Goal: Task Accomplishment & Management: Manage account settings

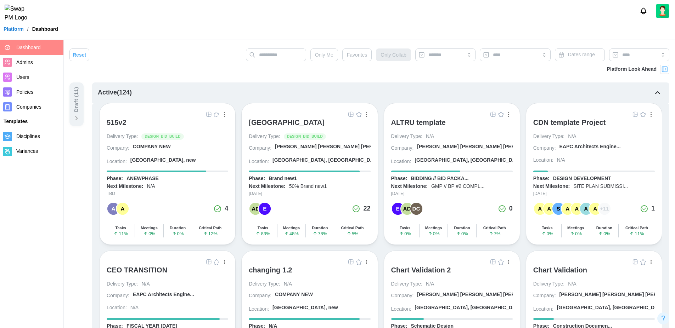
click at [33, 103] on span "Companies" at bounding box center [38, 107] width 44 height 9
click at [38, 108] on span "Companies" at bounding box center [28, 107] width 25 height 6
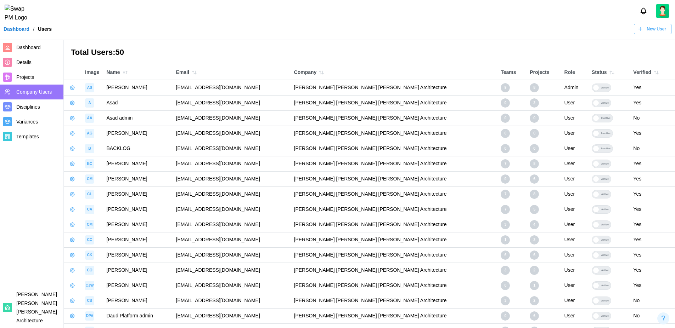
click at [39, 79] on span "Projects" at bounding box center [38, 77] width 44 height 9
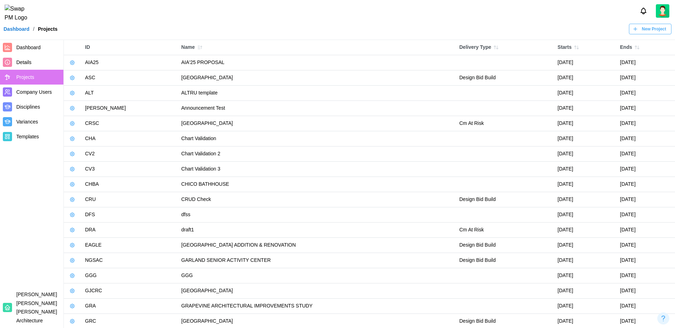
click at [658, 34] on span "New Project" at bounding box center [653, 29] width 24 height 10
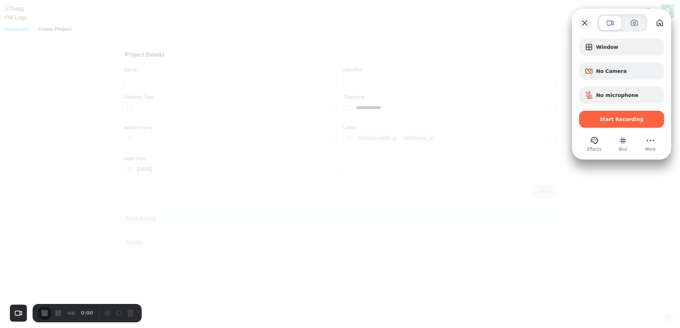
click at [586, 21] on button "Close" at bounding box center [584, 22] width 11 height 11
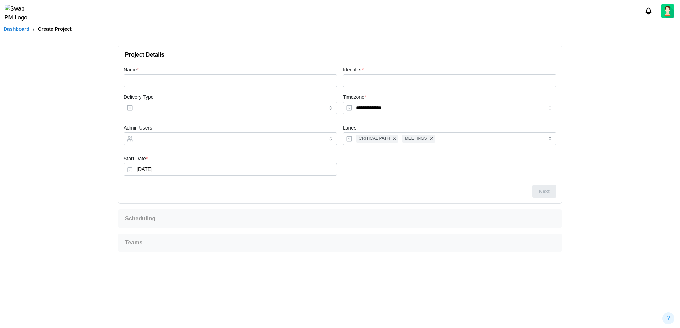
type input "**********"
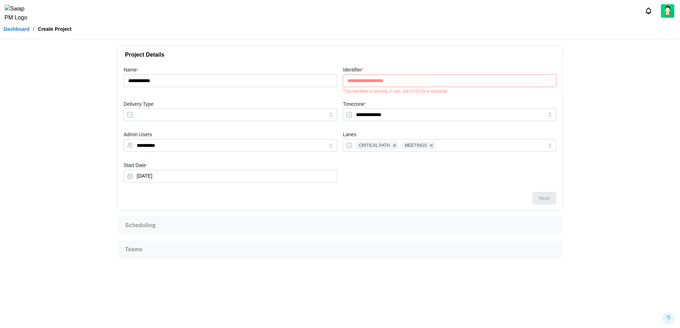
click at [420, 93] on div "That identifier is already in use, but UTCON is available" at bounding box center [450, 91] width 214 height 5
copy div "UTCON"
drag, startPoint x: 401, startPoint y: 78, endPoint x: 325, endPoint y: 79, distance: 76.1
click at [325, 79] on div "**********" at bounding box center [340, 129] width 438 height 132
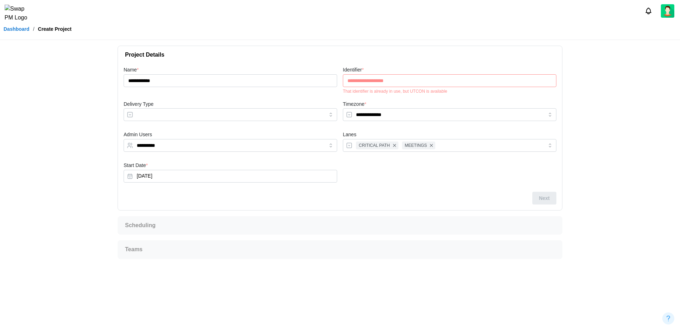
paste input "text"
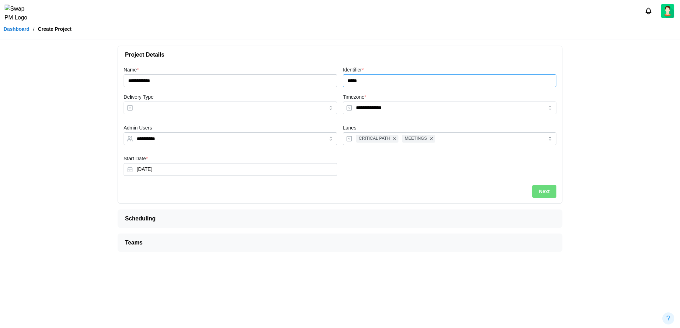
type input "*****"
click at [296, 145] on div "**********" at bounding box center [231, 138] width 214 height 13
click at [357, 167] on div at bounding box center [449, 167] width 219 height 31
click at [547, 193] on span "Next" at bounding box center [544, 192] width 11 height 12
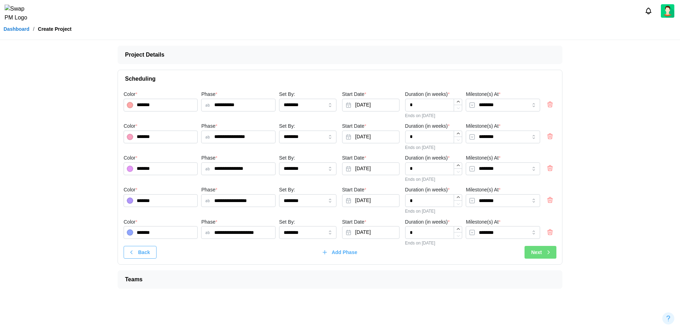
click at [543, 253] on div "Next" at bounding box center [541, 252] width 21 height 12
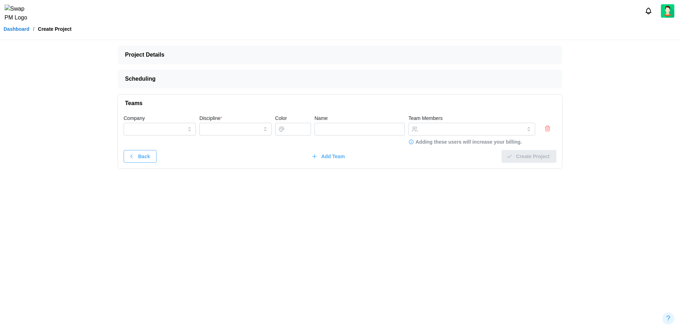
click at [549, 129] on icon "button" at bounding box center [547, 129] width 4 height 4
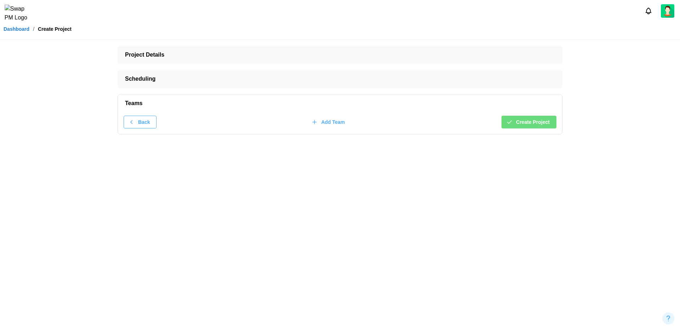
click at [540, 124] on span "Create Project" at bounding box center [533, 122] width 34 height 12
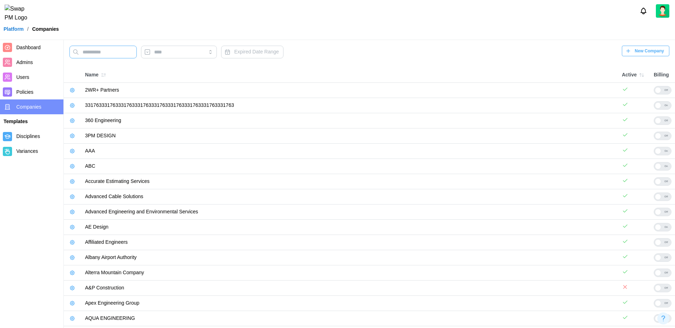
click at [115, 53] on input "text" at bounding box center [102, 52] width 67 height 13
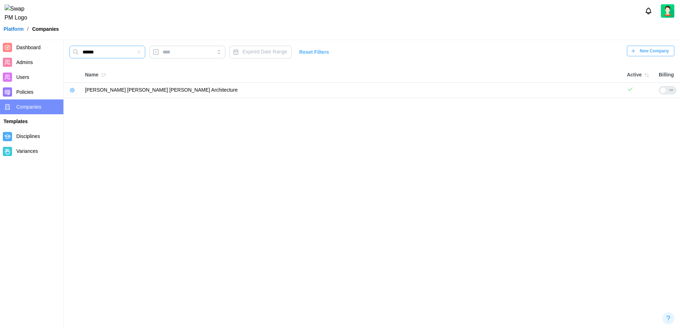
type input "******"
click at [667, 90] on div "Off" at bounding box center [671, 90] width 10 height 8
click at [72, 90] on icon "button" at bounding box center [72, 90] width 6 height 6
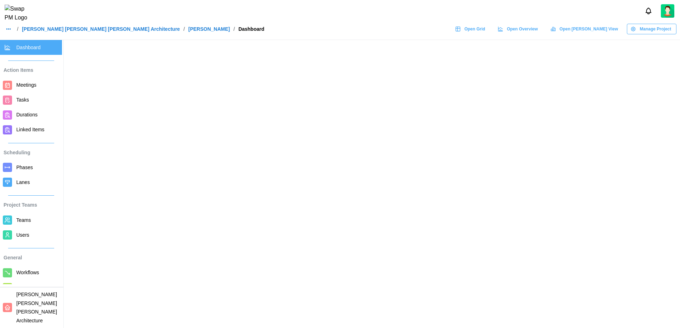
click at [650, 34] on span "Manage Project" at bounding box center [656, 29] width 32 height 10
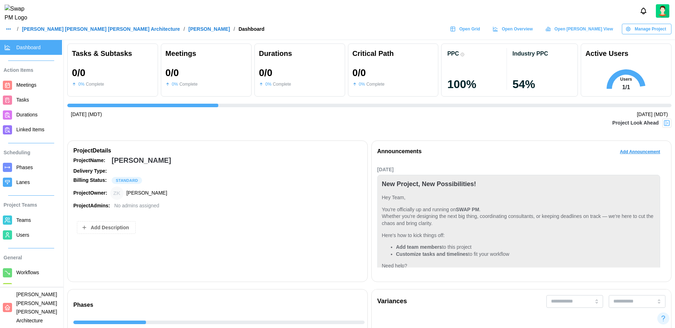
click at [654, 34] on span "Manage Project" at bounding box center [650, 29] width 32 height 10
click at [652, 76] on div "Delete Project" at bounding box center [649, 74] width 38 height 6
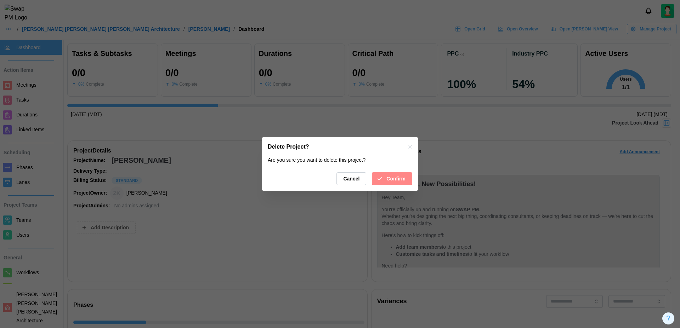
click at [393, 184] on span "Confirm" at bounding box center [395, 179] width 19 height 12
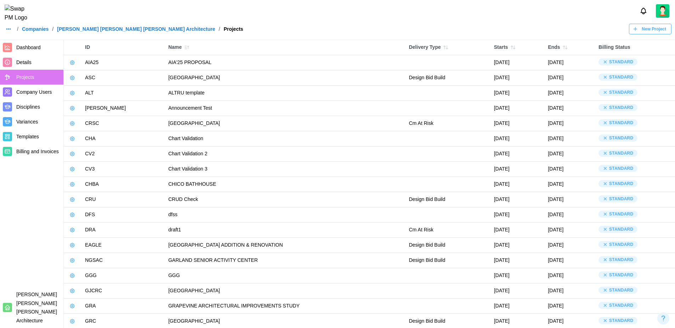
click at [649, 34] on span "New Project" at bounding box center [653, 29] width 24 height 10
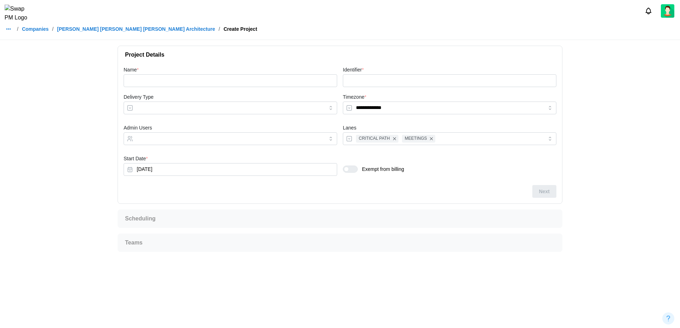
type input "**********"
type input "****"
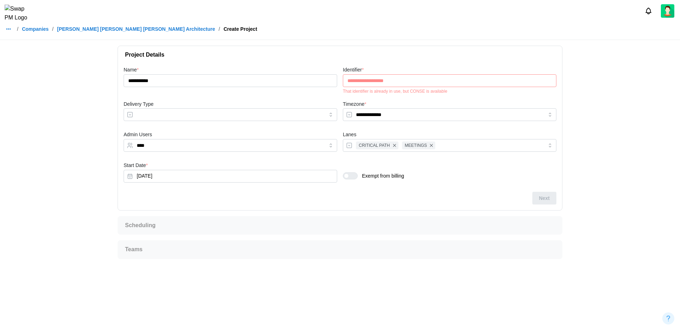
click at [418, 86] on input "**********" at bounding box center [450, 80] width 214 height 13
click at [419, 89] on div "That identifier is already in use, but CONSE is available" at bounding box center [450, 91] width 214 height 5
copy div "CONSE"
drag, startPoint x: 399, startPoint y: 83, endPoint x: 330, endPoint y: 81, distance: 69.4
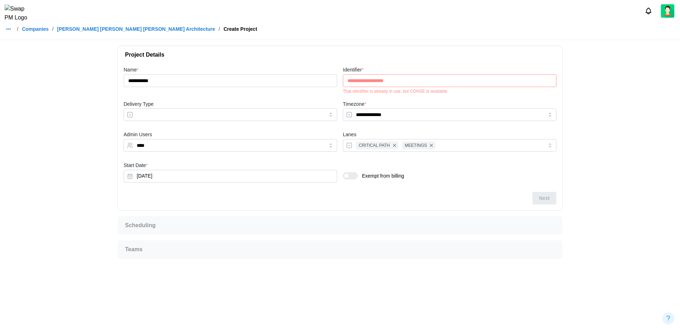
click at [330, 81] on div "**********" at bounding box center [340, 129] width 438 height 132
paste input "text"
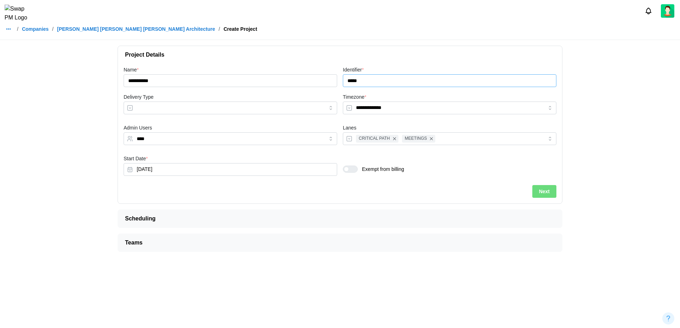
type input "*****"
click at [285, 67] on div "**********" at bounding box center [231, 77] width 214 height 22
drag, startPoint x: 154, startPoint y: 140, endPoint x: 97, endPoint y: 137, distance: 57.1
click at [97, 137] on main "**********" at bounding box center [340, 164] width 680 height 328
type input "*"
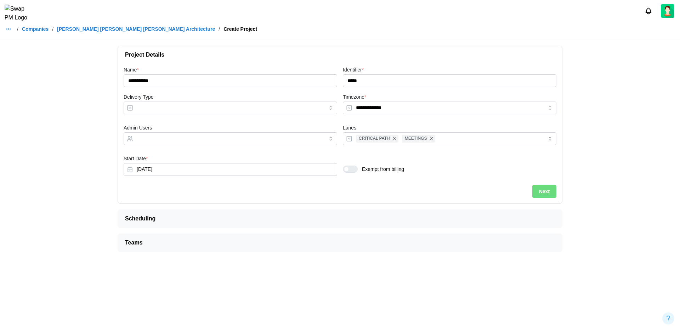
click at [97, 137] on main "**********" at bounding box center [340, 164] width 680 height 328
click at [539, 194] on span "Next" at bounding box center [544, 192] width 11 height 12
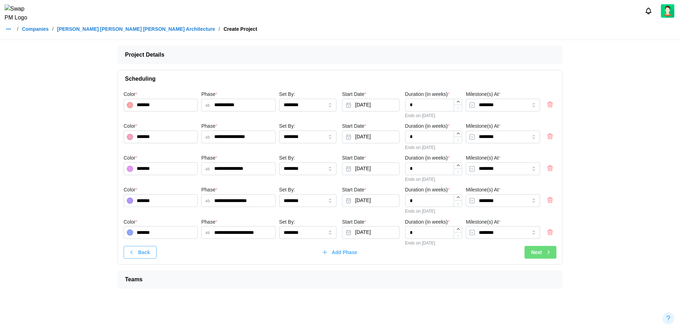
click at [546, 254] on icon "button" at bounding box center [548, 252] width 6 height 6
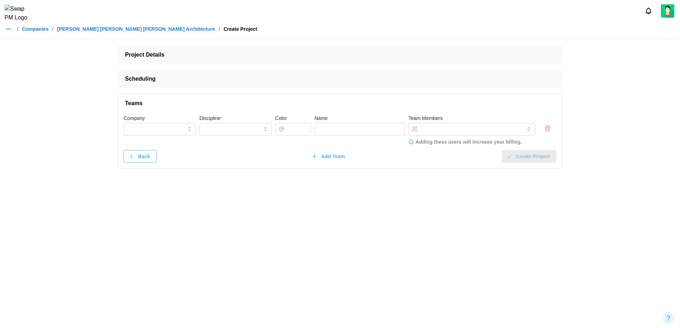
click at [546, 130] on icon "button" at bounding box center [547, 128] width 7 height 8
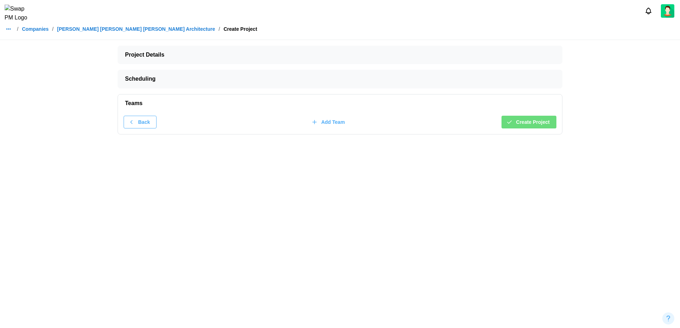
click at [529, 121] on span "Create Project" at bounding box center [533, 122] width 34 height 12
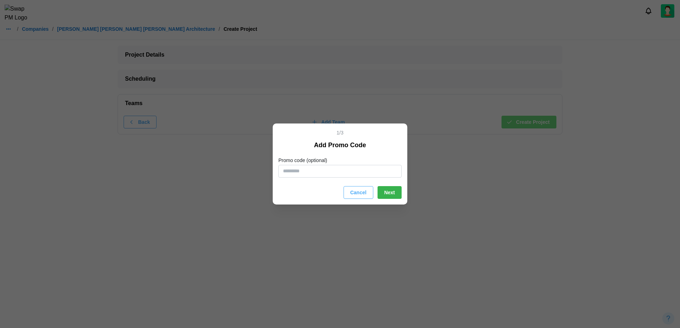
click at [392, 193] on span "Next" at bounding box center [389, 193] width 11 height 12
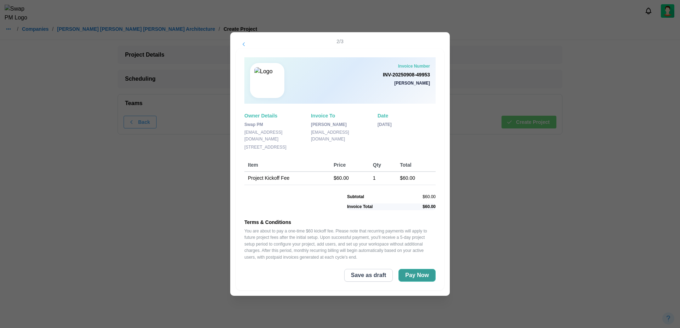
click at [422, 273] on span "Pay Now" at bounding box center [417, 276] width 24 height 12
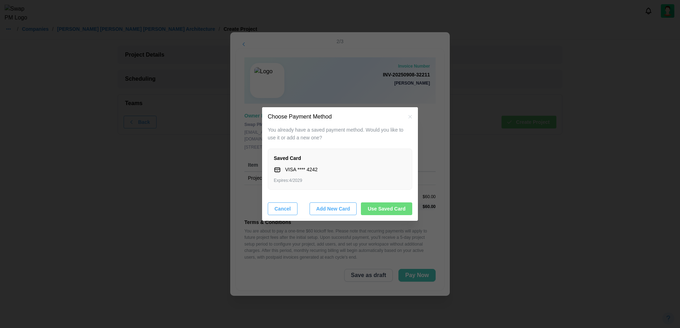
click at [385, 212] on span "Use Saved Card" at bounding box center [387, 209] width 38 height 12
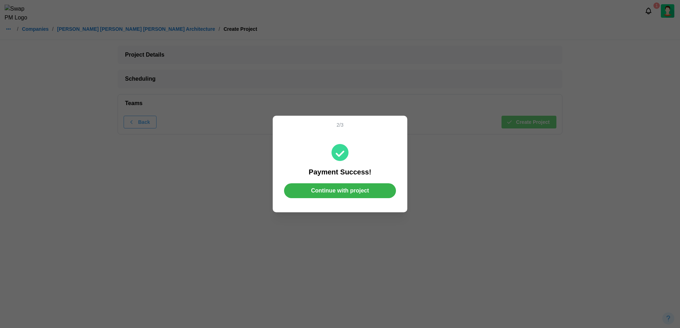
click at [359, 191] on span "Continue with project" at bounding box center [340, 191] width 58 height 14
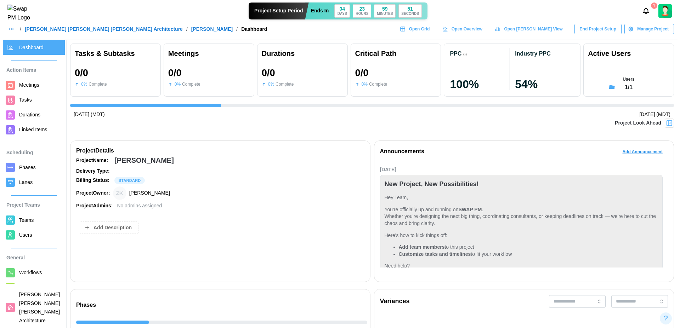
scroll to position [46, 0]
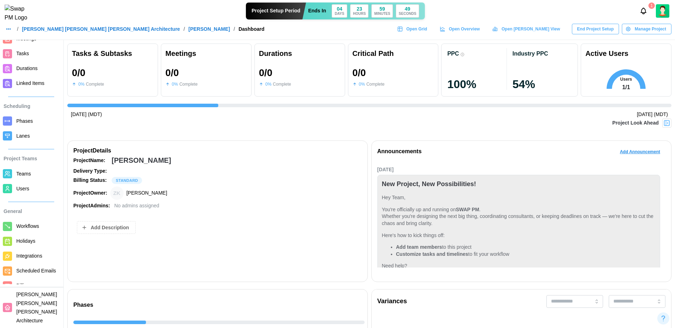
click at [23, 289] on span "Billing" at bounding box center [22, 286] width 13 height 6
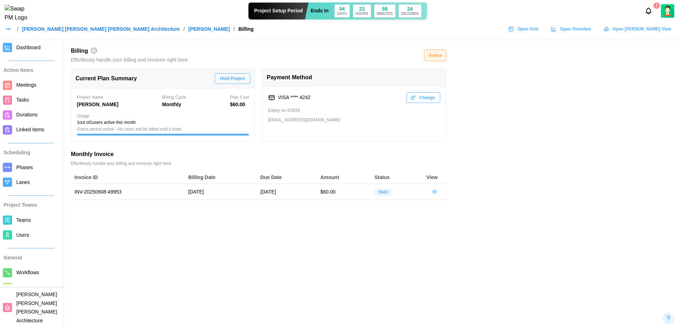
click at [435, 191] on icon "button" at bounding box center [435, 192] width 6 height 6
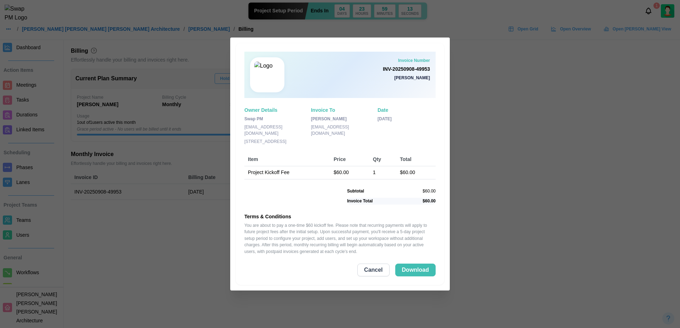
click at [376, 272] on span "Cancel" at bounding box center [373, 270] width 18 height 12
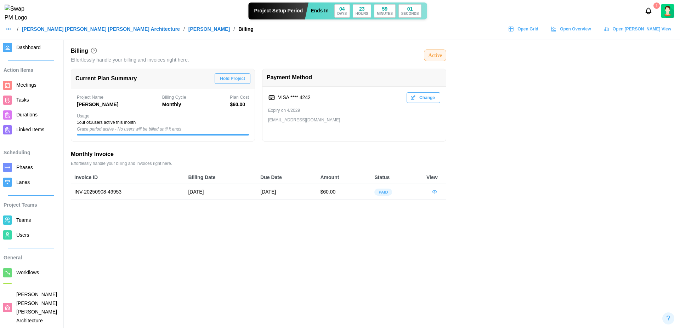
click at [236, 80] on span "Hold Project" at bounding box center [232, 79] width 25 height 10
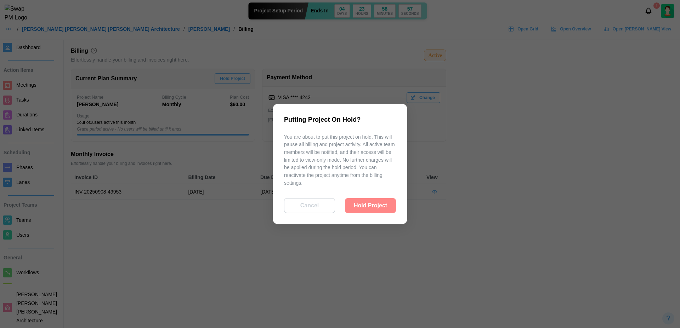
click at [382, 211] on span "Hold Project" at bounding box center [370, 206] width 33 height 14
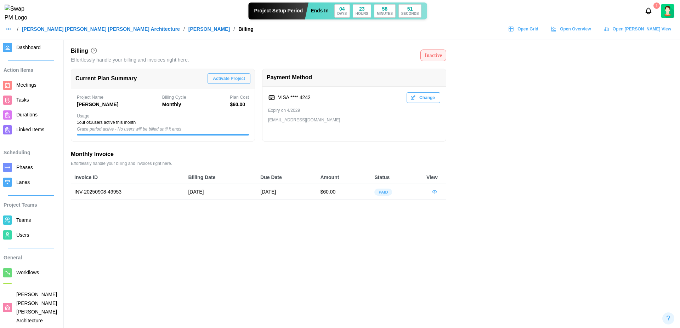
click at [229, 77] on span "Activate Project" at bounding box center [229, 79] width 32 height 10
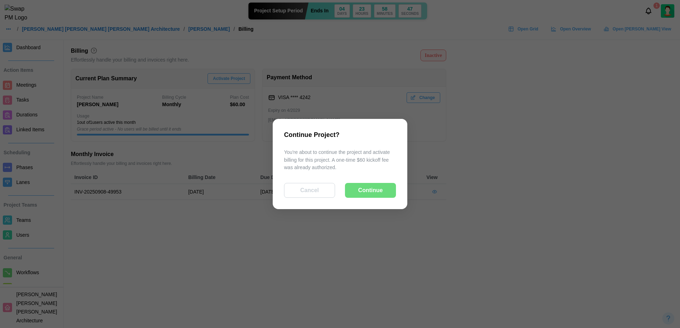
click at [367, 190] on span "Continue" at bounding box center [370, 190] width 24 height 14
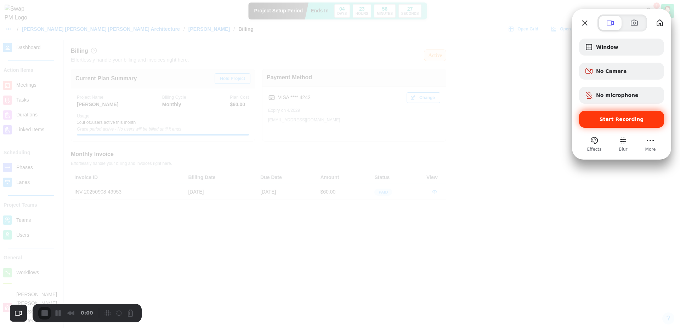
click at [618, 121] on span "Start Recording" at bounding box center [622, 120] width 44 height 6
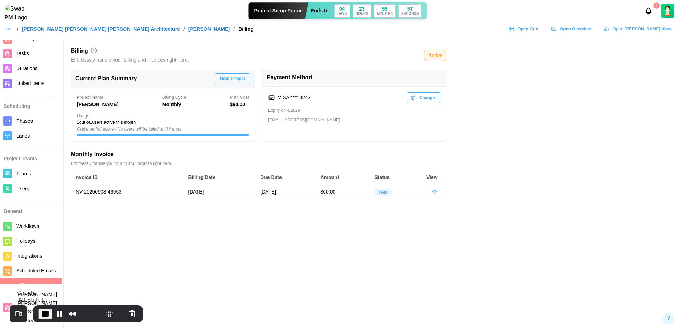
click at [44, 314] on span "End Recording" at bounding box center [45, 314] width 8 height 8
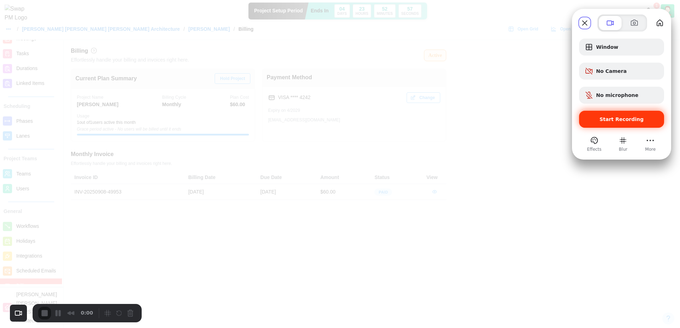
click at [625, 118] on span "Start Recording" at bounding box center [622, 120] width 44 height 6
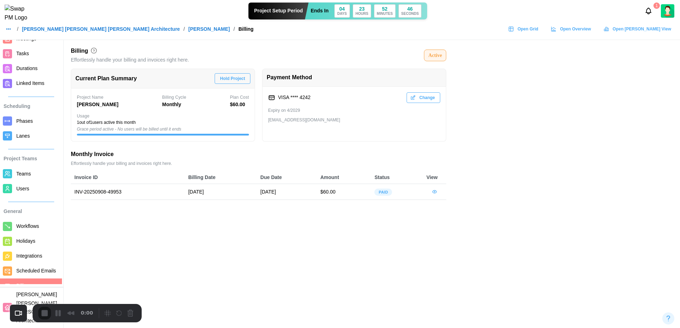
click at [24, 189] on span "Users" at bounding box center [22, 189] width 13 height 6
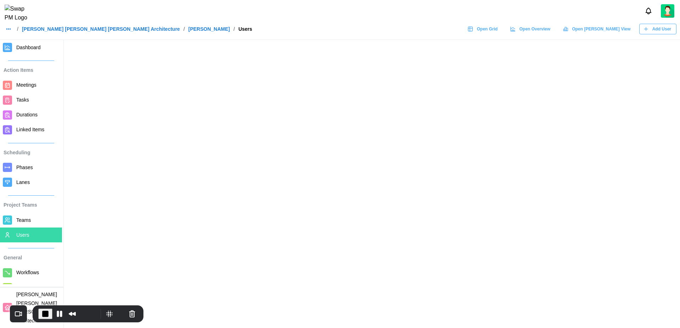
click at [30, 218] on span "Teams" at bounding box center [23, 220] width 15 height 6
click at [60, 317] on button "Pause Recording" at bounding box center [59, 313] width 11 height 11
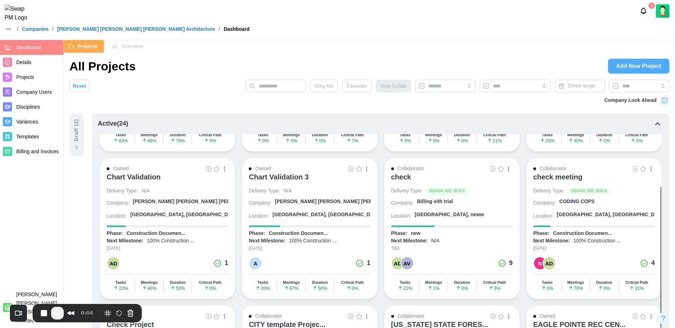
scroll to position [119, 0]
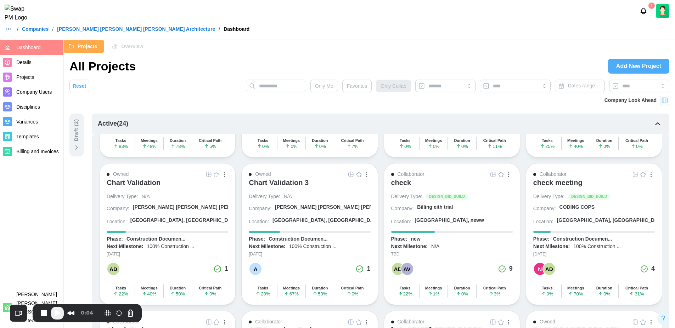
click at [575, 183] on div "check meeting" at bounding box center [557, 182] width 49 height 8
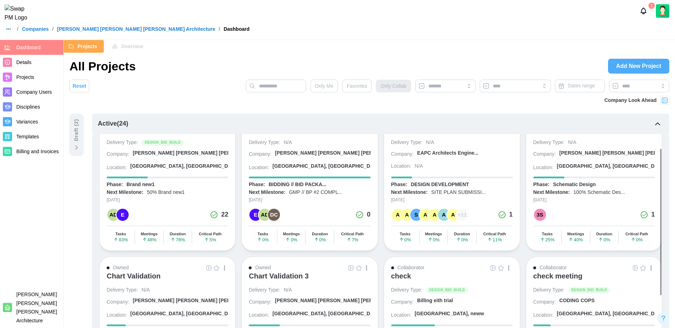
scroll to position [0, 0]
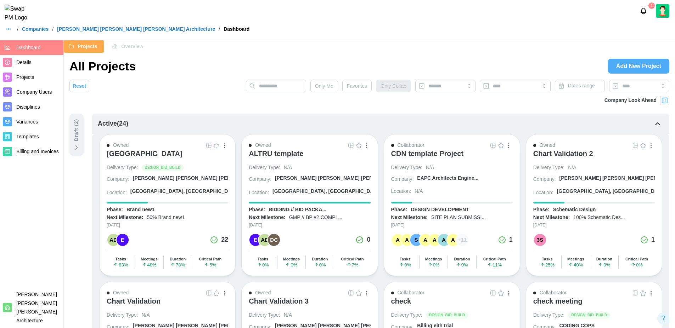
click at [578, 154] on div "Chart Validation 2" at bounding box center [563, 153] width 60 height 8
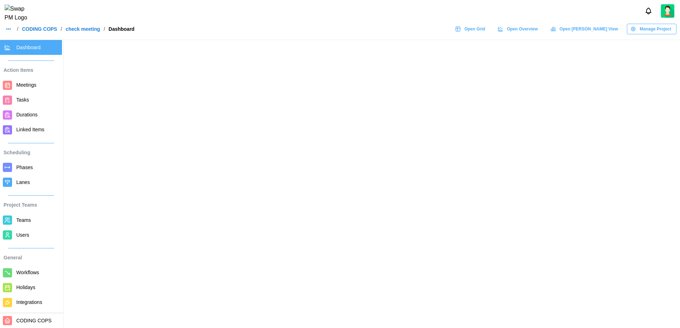
click at [29, 220] on span "Teams" at bounding box center [23, 220] width 15 height 6
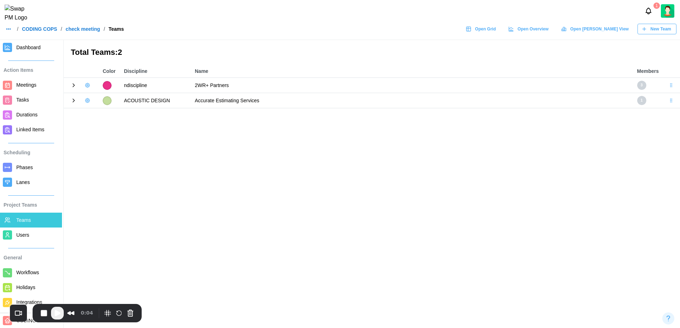
click at [69, 85] on div at bounding box center [81, 85] width 28 height 10
click at [73, 86] on icon at bounding box center [73, 85] width 6 height 6
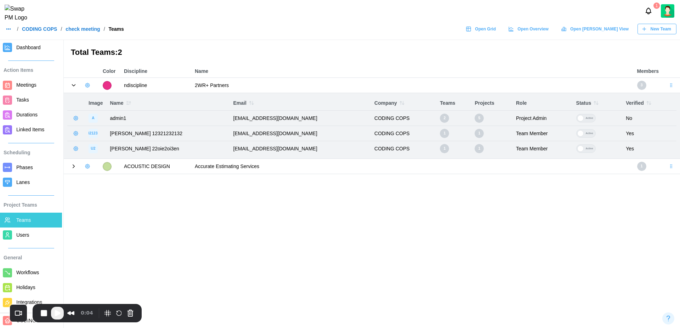
click at [73, 168] on icon at bounding box center [74, 166] width 2 height 3
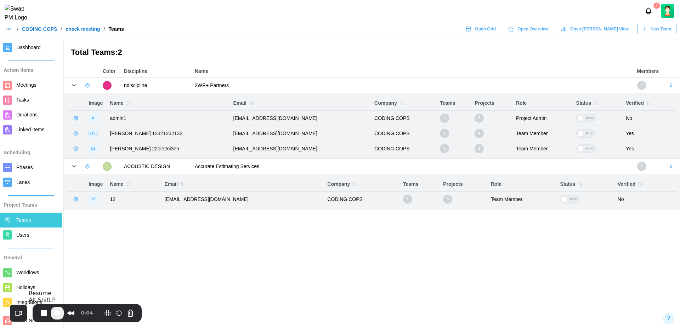
click at [58, 314] on span "Play Recording" at bounding box center [57, 313] width 8 height 8
click at [87, 87] on icon "button" at bounding box center [88, 86] width 6 height 6
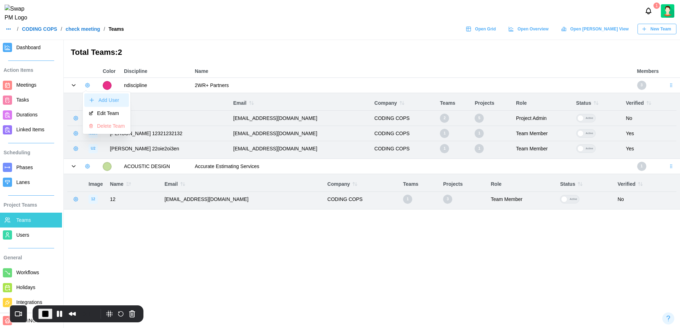
click at [111, 103] on button "Add User" at bounding box center [106, 99] width 45 height 13
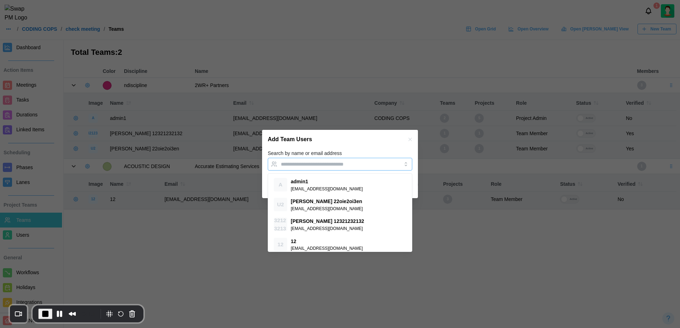
click at [299, 159] on div at bounding box center [332, 164] width 107 height 12
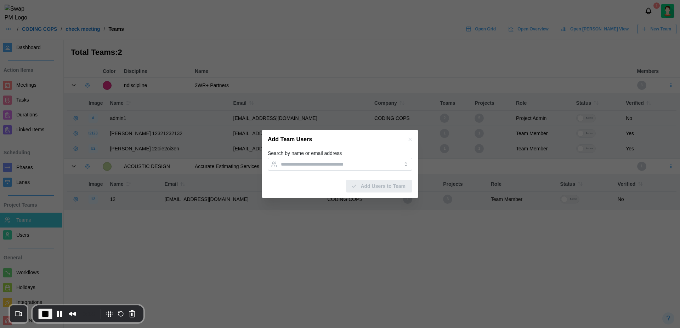
click at [347, 151] on div "Search by name or email address" at bounding box center [340, 160] width 144 height 22
click at [313, 162] on input "******" at bounding box center [334, 164] width 106 height 6
type input "**********"
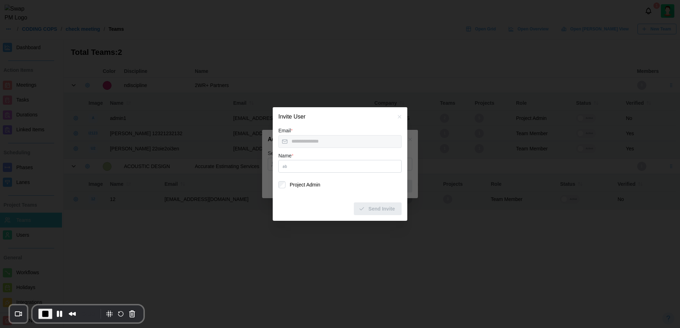
type input "*********"
type input "**********"
type input "*********"
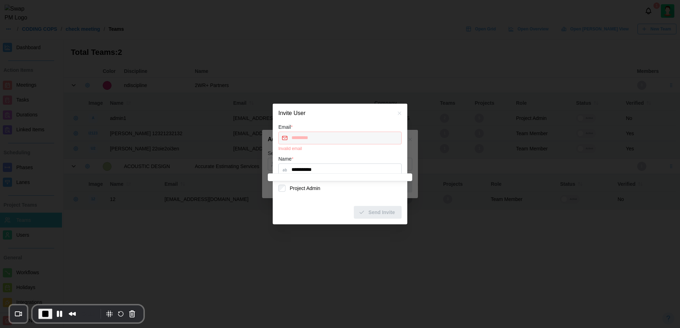
click at [328, 151] on form "**********" at bounding box center [339, 171] width 123 height 96
click at [316, 135] on div "*********" at bounding box center [339, 138] width 123 height 13
click at [129, 314] on button "Cancel Recording" at bounding box center [131, 313] width 11 height 11
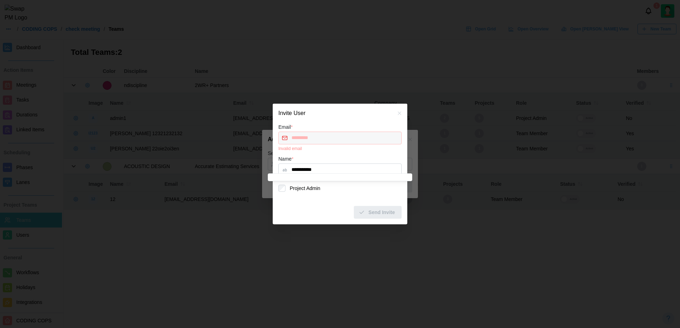
click at [400, 113] on icon "button" at bounding box center [399, 113] width 3 height 3
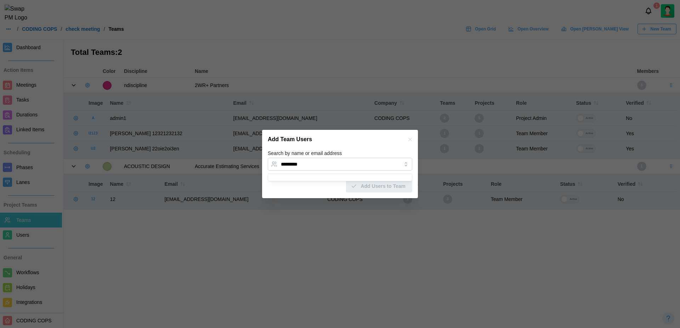
click at [408, 140] on icon "button" at bounding box center [410, 140] width 6 height 6
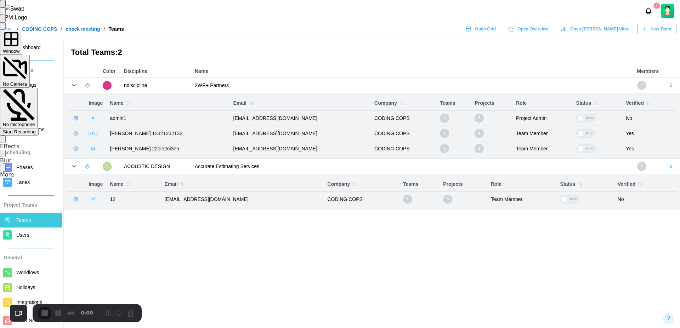
click at [36, 129] on span "Start Recording" at bounding box center [19, 131] width 33 height 5
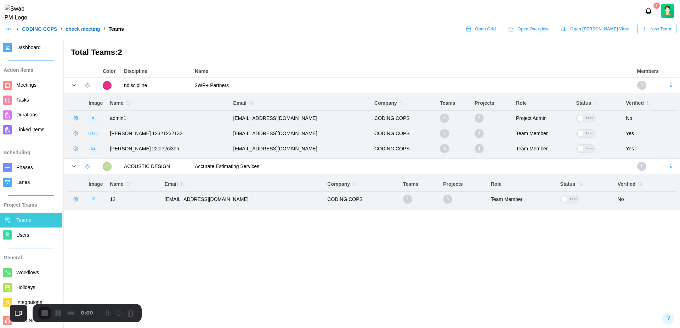
drag, startPoint x: 127, startPoint y: 53, endPoint x: 67, endPoint y: 54, distance: 60.6
click at [67, 54] on main "Total Teams: 2 Color Discipline Name Members ndiscipline 2WR+ Partners 3 Image …" at bounding box center [340, 164] width 680 height 328
click at [137, 56] on h3 "Total Teams: 2" at bounding box center [372, 52] width 602 height 11
click at [87, 87] on icon "button" at bounding box center [88, 86] width 6 height 6
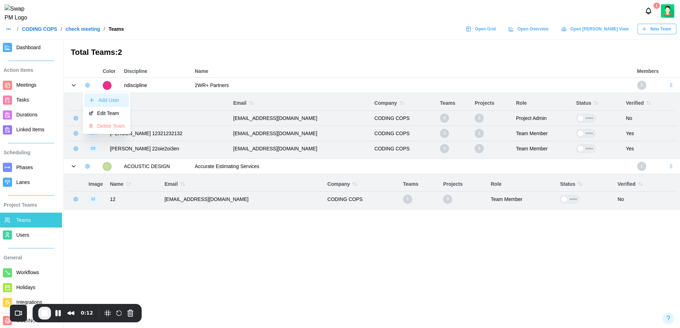
click at [104, 97] on div "Add User" at bounding box center [111, 100] width 26 height 6
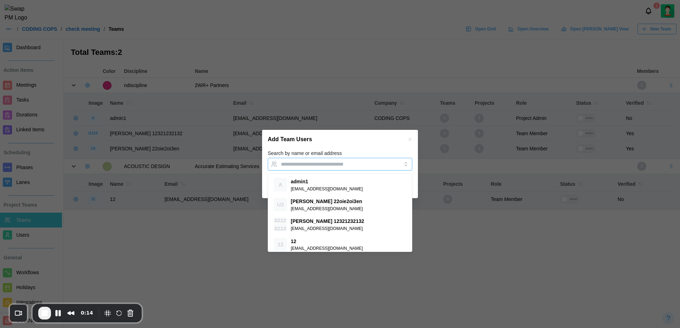
click at [304, 164] on input "Search by name or email address" at bounding box center [334, 164] width 106 height 6
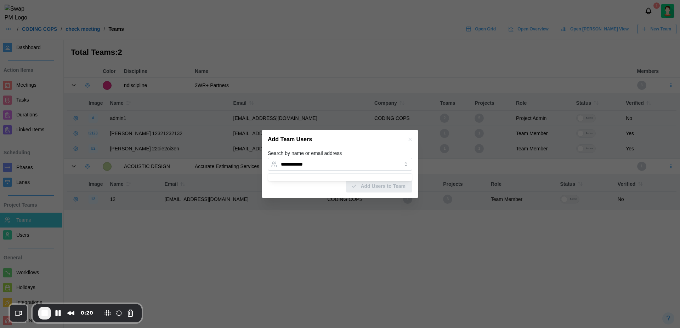
type input "**********"
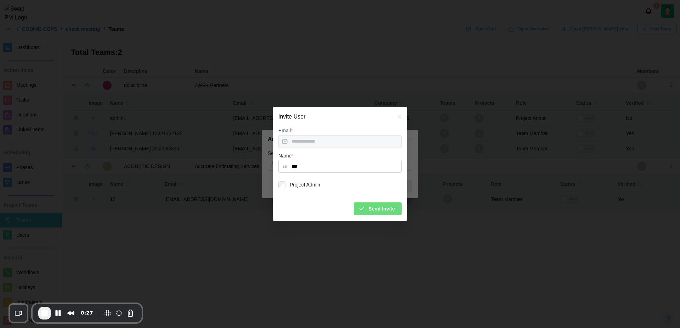
type input "***"
click at [380, 211] on span "Send Invite" at bounding box center [381, 209] width 27 height 12
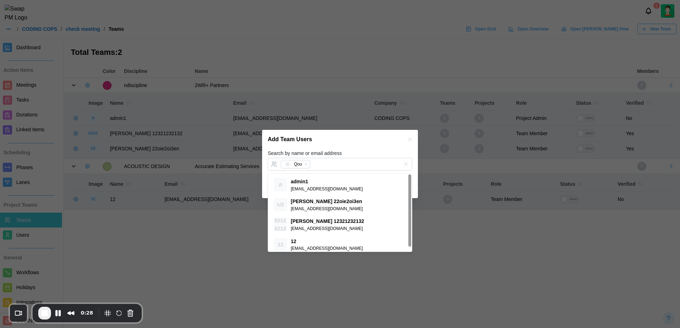
click at [372, 149] on div "Add Team Users" at bounding box center [340, 139] width 156 height 19
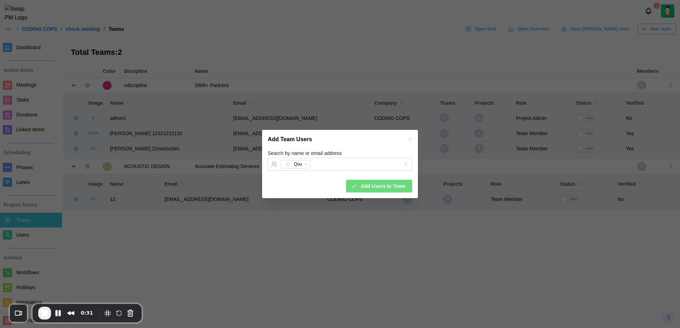
click at [375, 187] on span "Add Users to Team" at bounding box center [383, 186] width 45 height 12
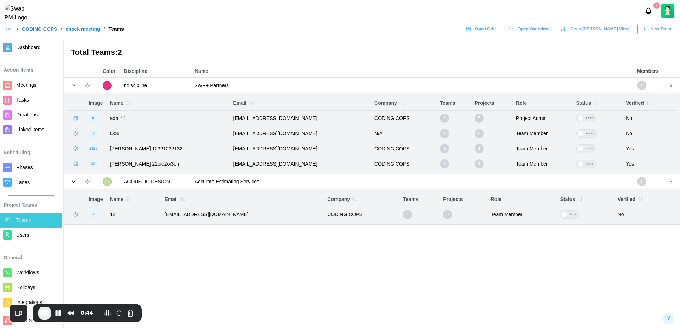
click at [88, 181] on icon "button" at bounding box center [88, 182] width 6 height 6
click at [106, 195] on div "Add User" at bounding box center [111, 197] width 26 height 6
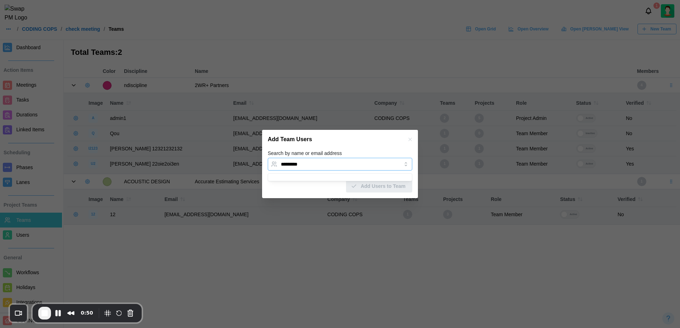
click at [321, 169] on div "*********" at bounding box center [332, 164] width 107 height 12
type input "**********"
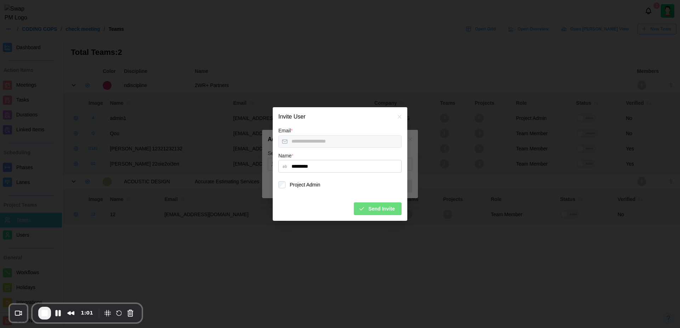
type input "*********"
click at [372, 204] on span "Send Invite" at bounding box center [381, 209] width 27 height 12
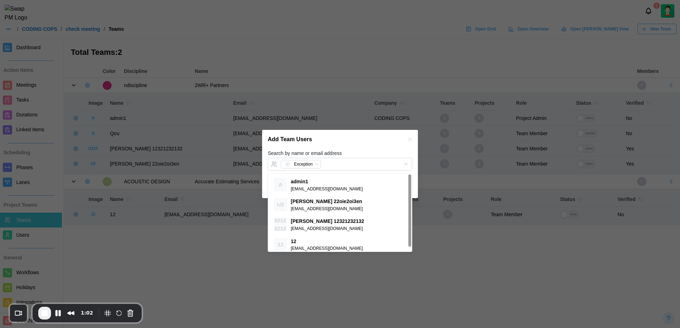
click at [365, 145] on div "Add Team Users" at bounding box center [340, 139] width 156 height 19
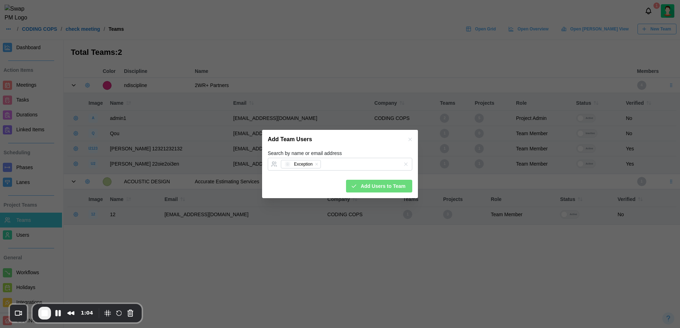
click at [381, 184] on span "Add Users to Team" at bounding box center [383, 186] width 45 height 12
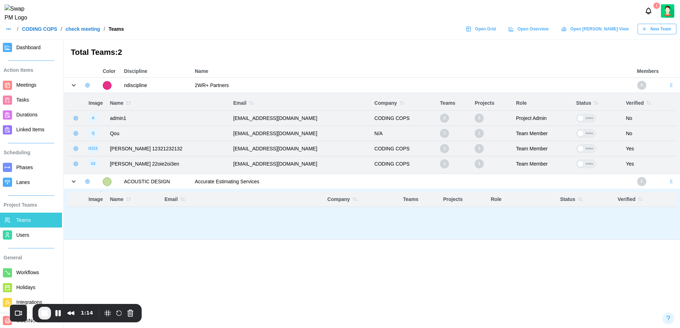
drag, startPoint x: 165, startPoint y: 230, endPoint x: 185, endPoint y: 229, distance: 20.6
click at [185, 229] on body "1 / CODING COPS / check meeting / Teams Open Grid Open Overview Open Gantt View…" at bounding box center [340, 164] width 680 height 328
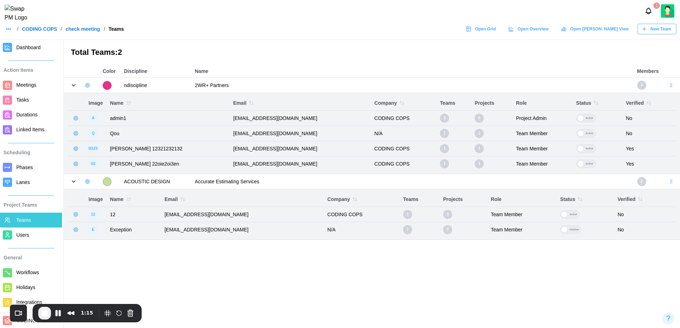
click at [183, 263] on main "Total Teams: 2 Color Discipline Name Members ndiscipline 2WR+ Partners 4 Image …" at bounding box center [340, 164] width 680 height 328
click at [42, 317] on span "End Recording" at bounding box center [44, 313] width 8 height 8
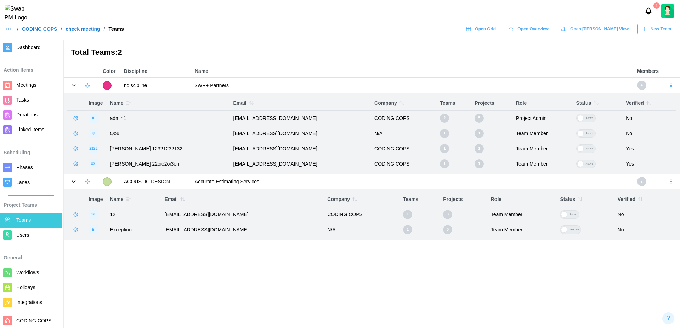
click at [85, 86] on icon "button" at bounding box center [88, 86] width 6 height 6
click at [105, 97] on div "Add User" at bounding box center [111, 100] width 26 height 6
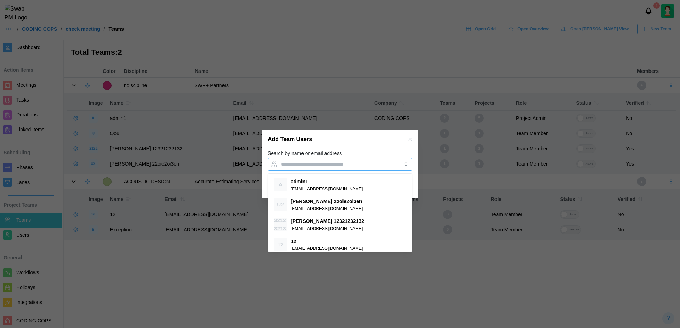
click at [311, 164] on input "Search by name or email address" at bounding box center [334, 164] width 106 height 6
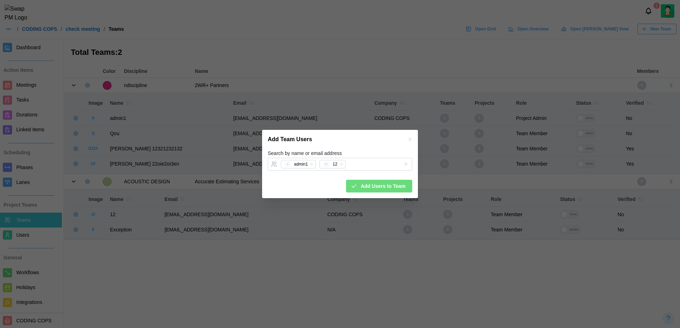
click at [389, 147] on div "Add Team Users" at bounding box center [340, 139] width 156 height 19
click at [391, 188] on span "Add Users to Team" at bounding box center [383, 186] width 45 height 12
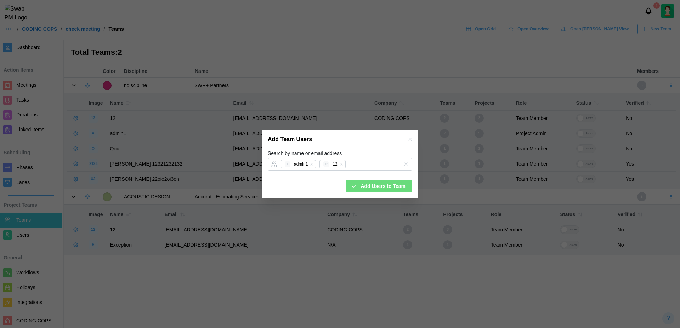
click at [410, 140] on icon "button" at bounding box center [410, 140] width 6 height 6
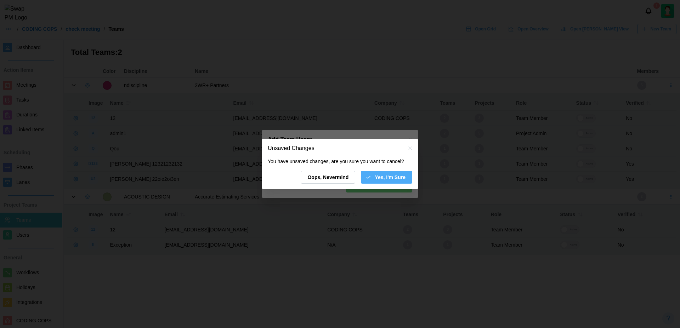
click at [392, 178] on span "Yes, I'm Sure" at bounding box center [390, 177] width 31 height 12
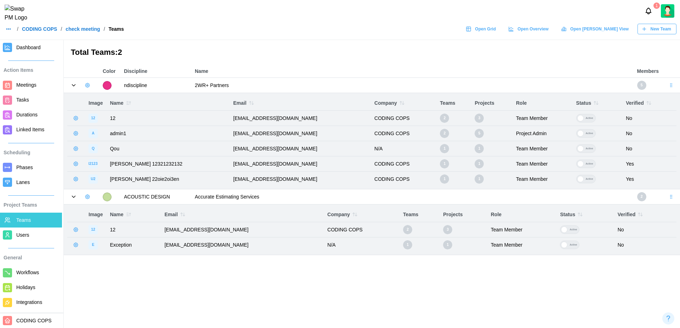
click at [87, 194] on button "button" at bounding box center [88, 197] width 10 height 10
click at [107, 212] on div "Add User" at bounding box center [111, 212] width 26 height 6
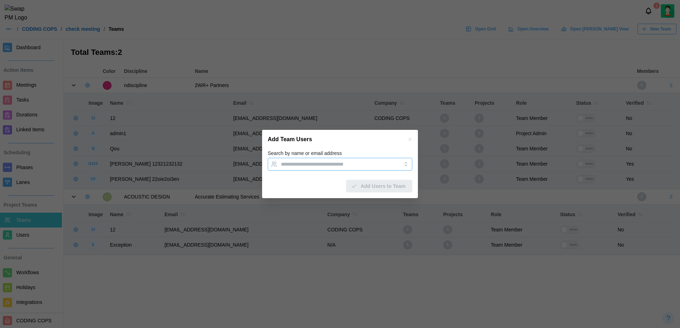
click at [311, 164] on input "Search by name or email address" at bounding box center [334, 164] width 106 height 6
click at [357, 144] on div "Add Team Users" at bounding box center [340, 139] width 156 height 19
click at [380, 187] on span "Add Users to Team" at bounding box center [383, 186] width 45 height 12
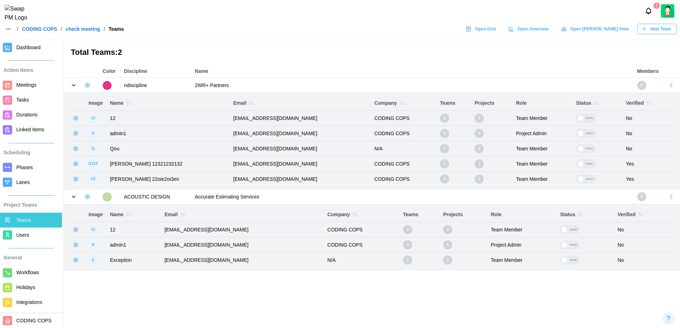
click at [87, 85] on icon "button" at bounding box center [88, 86] width 6 height 6
click at [106, 103] on div "Add User" at bounding box center [111, 100] width 26 height 6
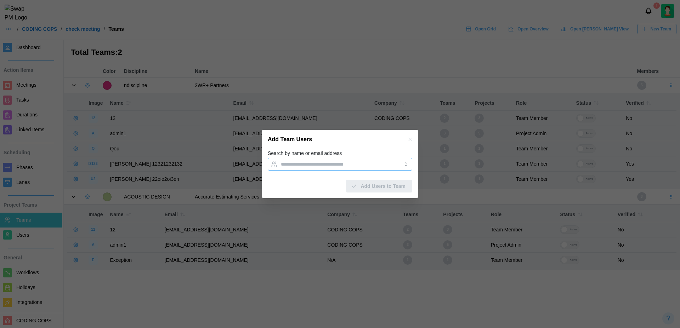
click at [335, 158] on div at bounding box center [332, 164] width 107 height 12
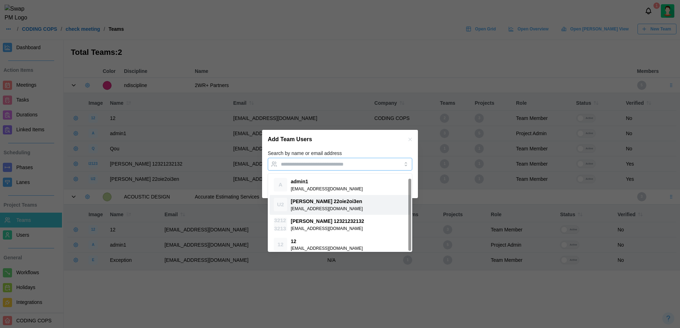
scroll to position [5, 0]
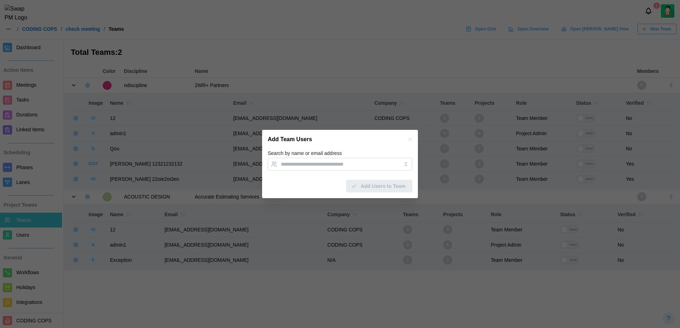
click at [361, 154] on div "Search by name or email address" at bounding box center [340, 160] width 144 height 22
click at [409, 140] on icon "button" at bounding box center [410, 140] width 6 height 6
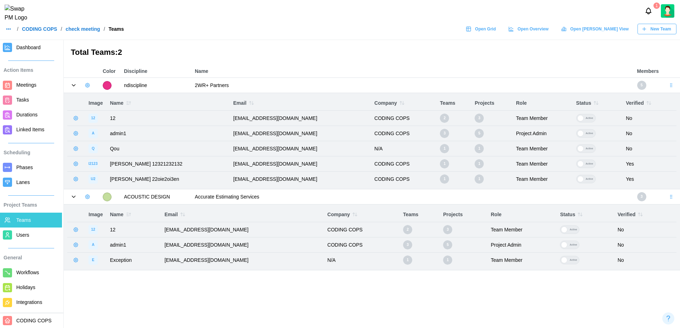
click at [73, 85] on icon at bounding box center [73, 85] width 6 height 6
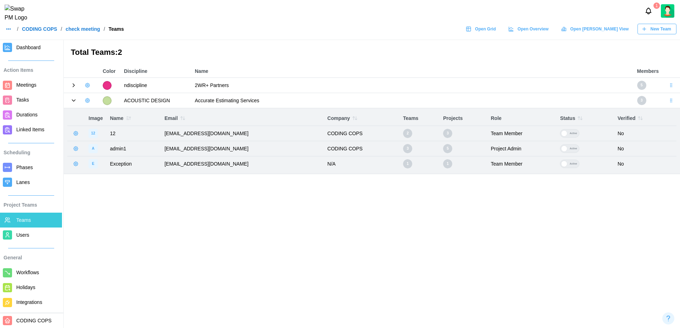
click at [73, 101] on icon at bounding box center [73, 101] width 3 height 2
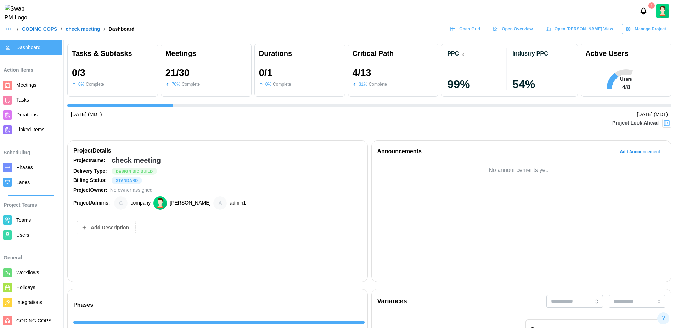
scroll to position [0, 1436]
click at [32, 221] on span "Teams" at bounding box center [37, 220] width 43 height 9
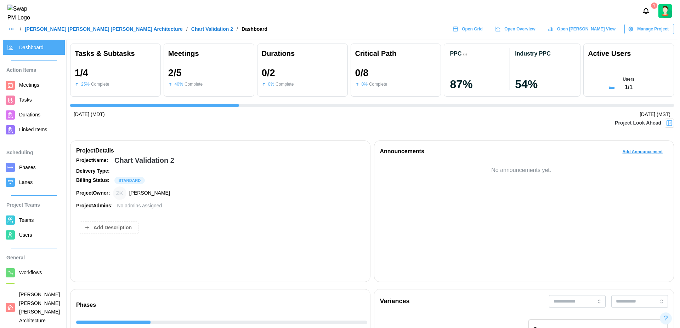
scroll to position [0, 218]
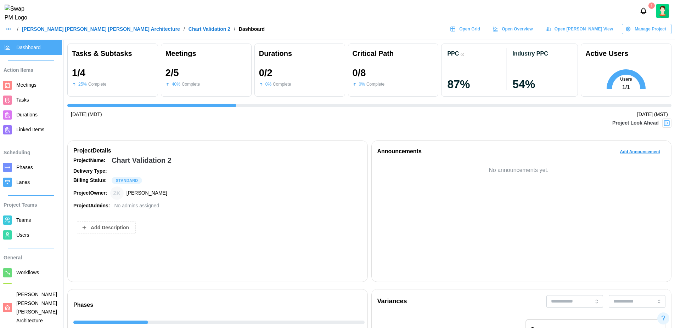
click at [22, 218] on span "Teams" at bounding box center [23, 220] width 15 height 6
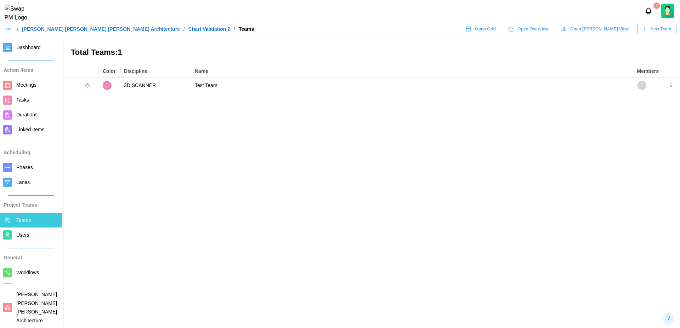
click at [662, 34] on span "New Team" at bounding box center [661, 29] width 21 height 10
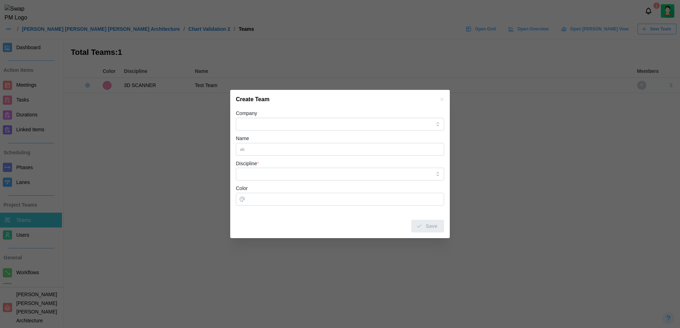
type input "****"
type input "**********"
type input "**"
type input "**********"
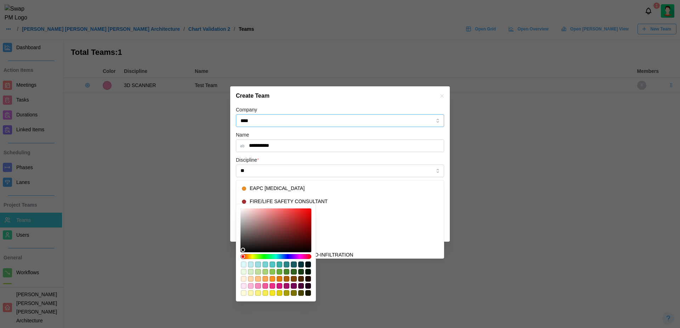
click at [312, 118] on input "****" at bounding box center [340, 120] width 208 height 13
type input "*"
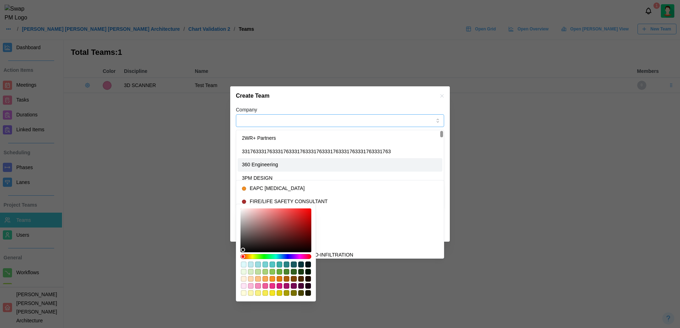
type input "**********"
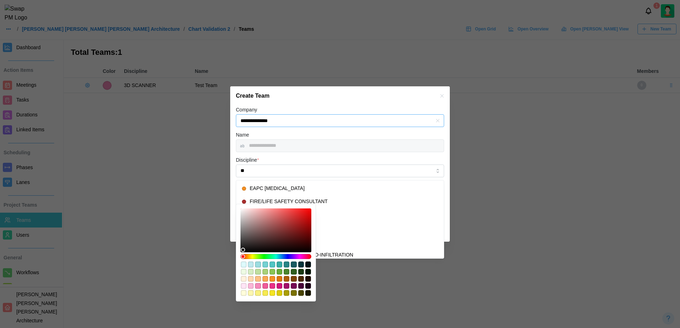
type input "**********"
click at [301, 135] on div "**********" at bounding box center [340, 142] width 208 height 22
click at [279, 168] on input "**" at bounding box center [340, 171] width 208 height 13
type input "**********"
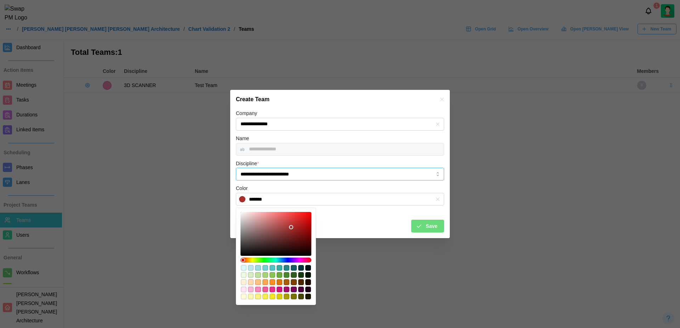
type input "*******"
click at [308, 220] on div at bounding box center [276, 234] width 66 height 39
click at [324, 225] on div "Save" at bounding box center [340, 223] width 208 height 18
click at [423, 228] on div "Save" at bounding box center [427, 226] width 22 height 12
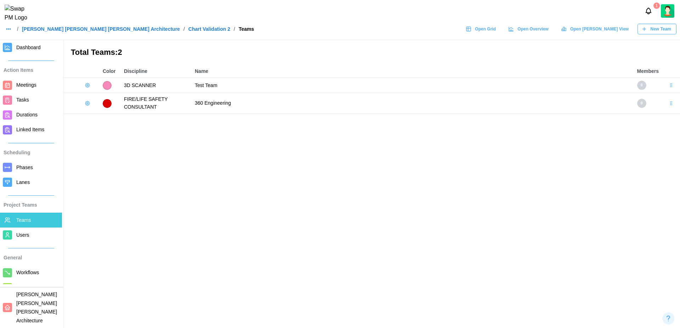
click at [87, 85] on icon "button" at bounding box center [88, 86] width 6 height 6
click at [102, 98] on div "Add User" at bounding box center [111, 100] width 26 height 6
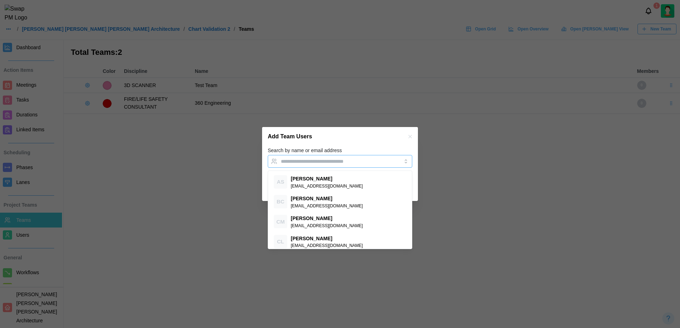
click at [313, 162] on input "Search by name or email address" at bounding box center [334, 162] width 106 height 6
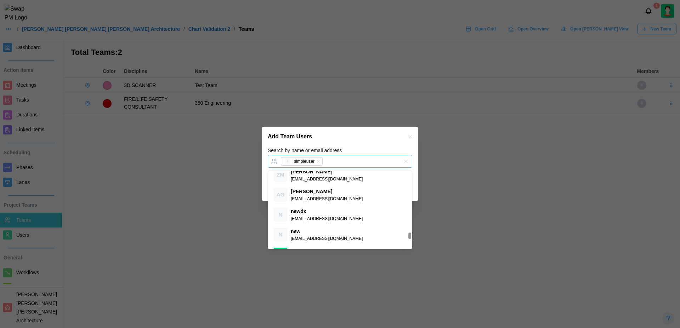
scroll to position [784, 0]
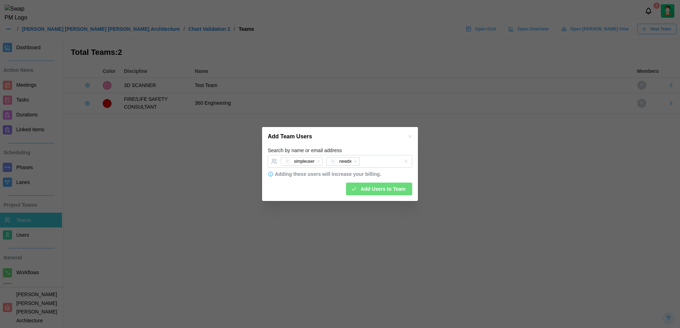
click at [368, 140] on div "Add Team Users" at bounding box center [340, 136] width 156 height 19
click at [388, 191] on span "Add Users to Team" at bounding box center [383, 189] width 45 height 12
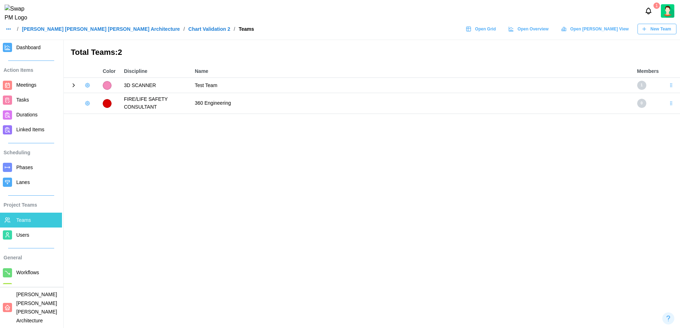
click at [90, 105] on icon "button" at bounding box center [88, 104] width 6 height 6
click at [102, 117] on div "Add User" at bounding box center [111, 118] width 26 height 6
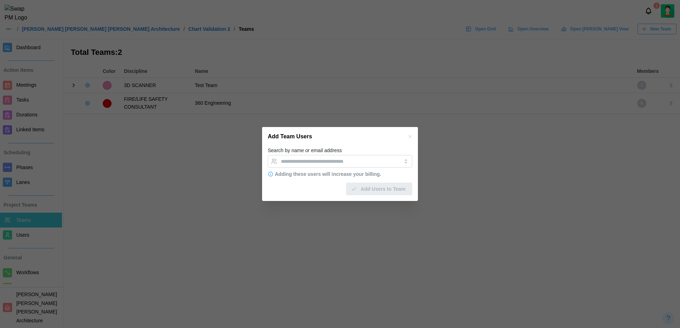
click at [415, 138] on div "Add Team Users" at bounding box center [340, 136] width 156 height 19
click at [410, 139] on icon "button" at bounding box center [410, 137] width 6 height 6
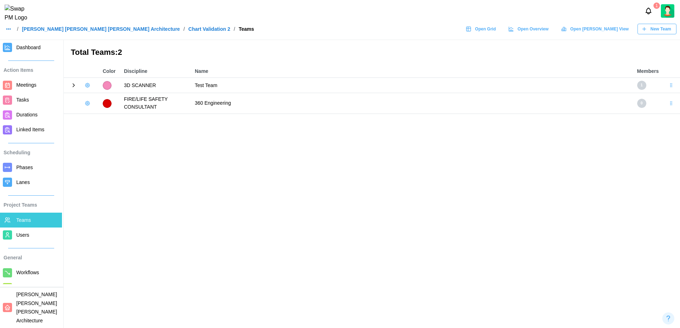
click at [74, 86] on icon at bounding box center [74, 85] width 2 height 3
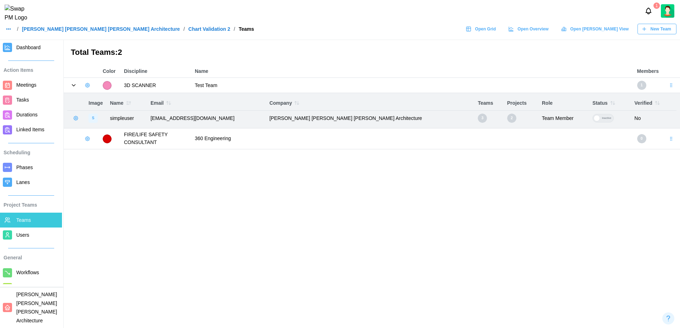
click at [85, 140] on icon "button" at bounding box center [88, 139] width 6 height 6
click at [101, 156] on div "Add User" at bounding box center [111, 154] width 26 height 6
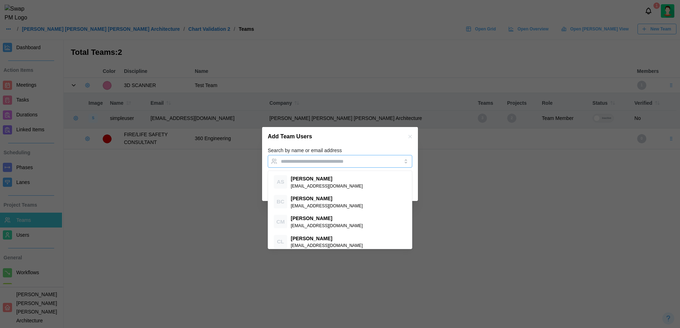
click at [312, 160] on input "Search by name or email address" at bounding box center [334, 162] width 106 height 6
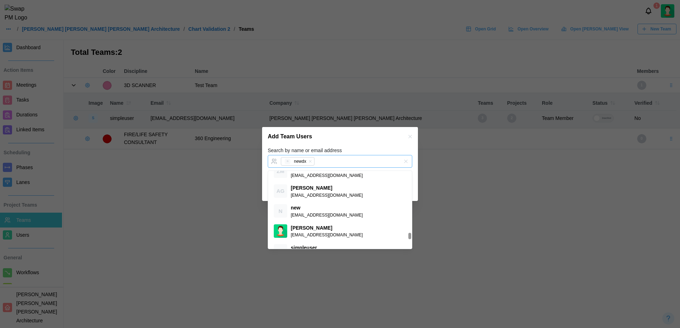
scroll to position [814, 0]
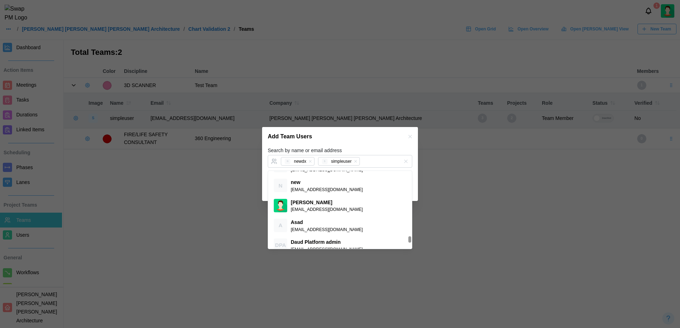
click at [361, 147] on div "Search by name or email address N newdx S simpleuser" at bounding box center [340, 157] width 144 height 22
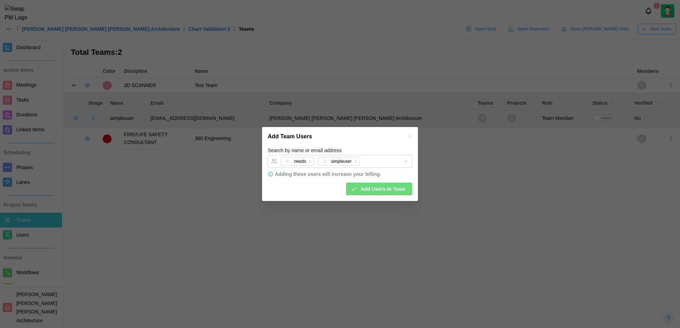
click at [382, 191] on span "Add Users to Team" at bounding box center [383, 189] width 45 height 12
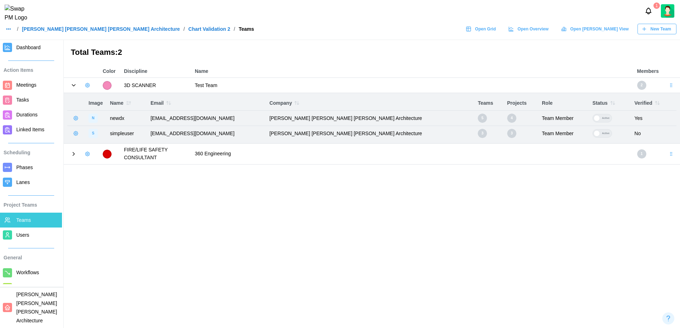
click at [72, 153] on icon at bounding box center [73, 154] width 6 height 6
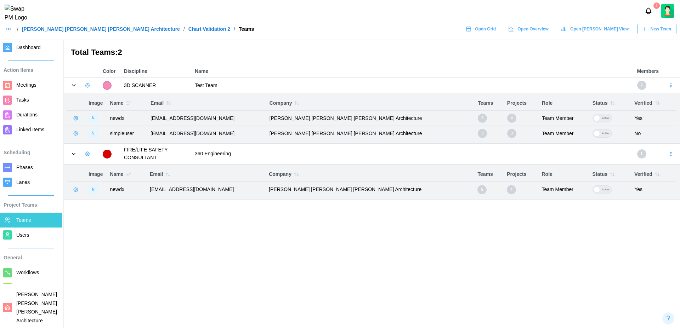
click at [74, 118] on icon "button" at bounding box center [76, 118] width 4 height 4
click at [113, 146] on div "Remove From Team" at bounding box center [107, 148] width 45 height 6
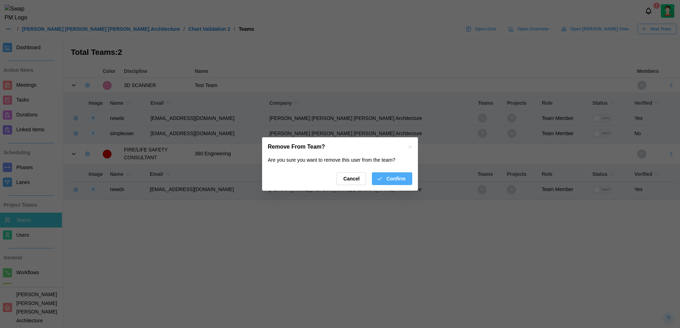
click at [405, 181] on span "Confirm" at bounding box center [395, 179] width 19 height 12
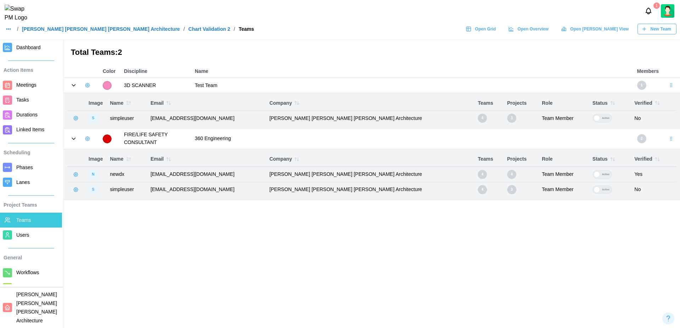
click at [75, 177] on icon "button" at bounding box center [76, 175] width 6 height 6
click at [120, 201] on div "Remove From Team" at bounding box center [107, 204] width 45 height 6
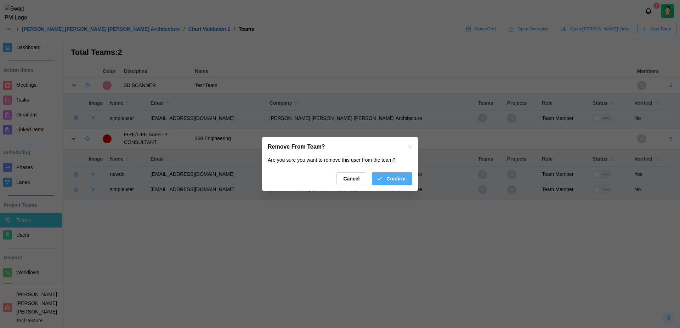
click at [395, 177] on span "Confirm" at bounding box center [395, 179] width 19 height 12
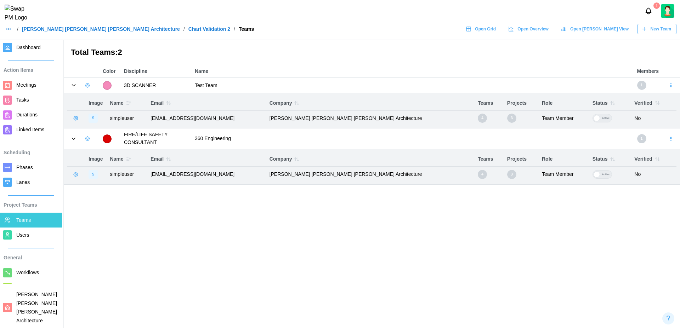
click at [76, 118] on icon "button" at bounding box center [75, 118] width 1 height 1
click at [161, 241] on main "Total Teams: 2 Color Discipline Name Members 3D SCANNER Test Team 1 Image Name …" at bounding box center [340, 164] width 680 height 328
click at [75, 118] on icon "button" at bounding box center [76, 118] width 6 height 6
click at [112, 142] on button "Remove From Team" at bounding box center [104, 147] width 62 height 13
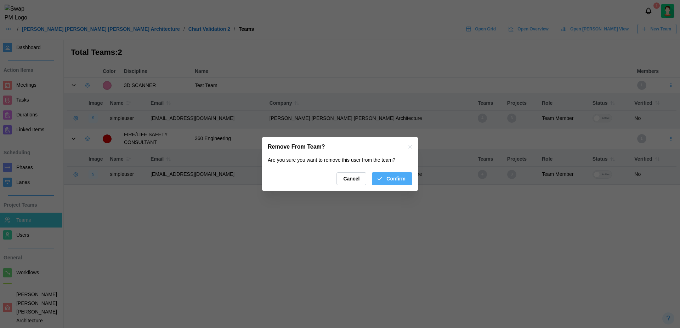
click at [403, 176] on span "Confirm" at bounding box center [395, 179] width 19 height 12
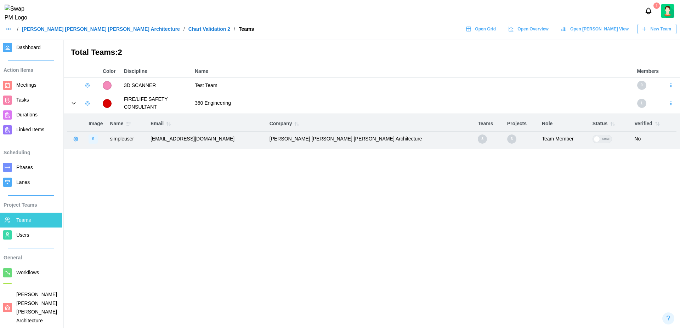
click at [77, 138] on icon "button" at bounding box center [76, 139] width 6 height 6
click at [121, 164] on button "Remove From Team" at bounding box center [104, 168] width 62 height 13
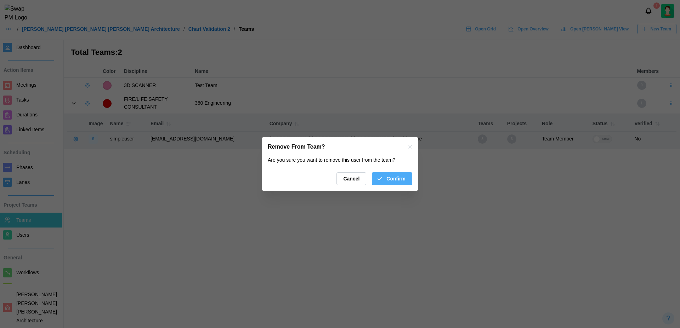
click at [398, 181] on span "Confirm" at bounding box center [395, 179] width 19 height 12
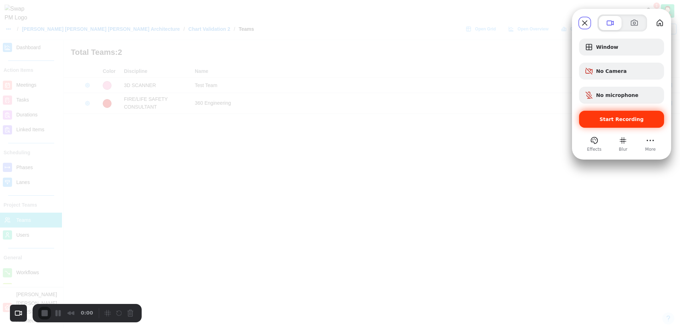
click at [603, 121] on span "Start Recording" at bounding box center [622, 120] width 44 height 6
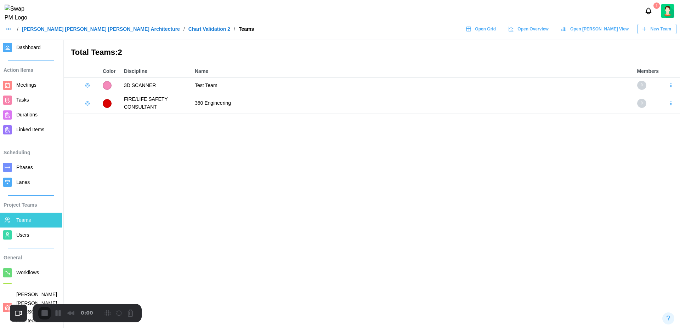
click at [88, 86] on icon "button" at bounding box center [88, 86] width 6 height 6
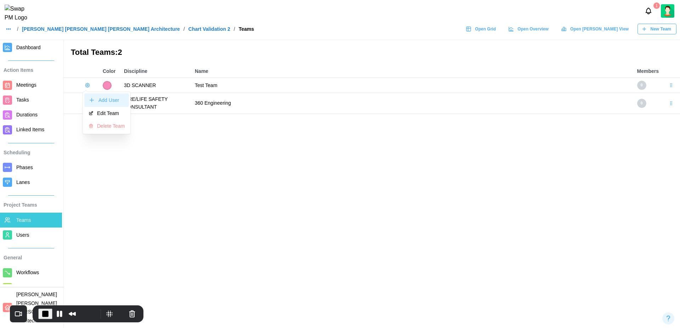
click at [104, 100] on div "Add User" at bounding box center [111, 100] width 26 height 6
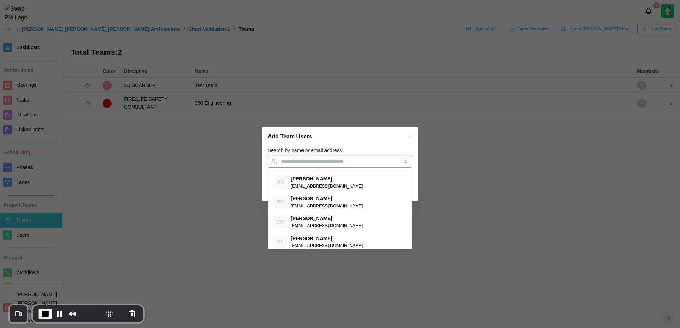
click at [317, 163] on input "Search by name or email address" at bounding box center [334, 162] width 106 height 6
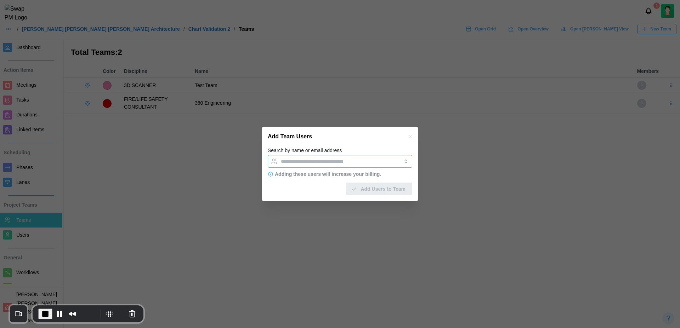
click at [317, 163] on input "Search by name or email address" at bounding box center [334, 162] width 106 height 6
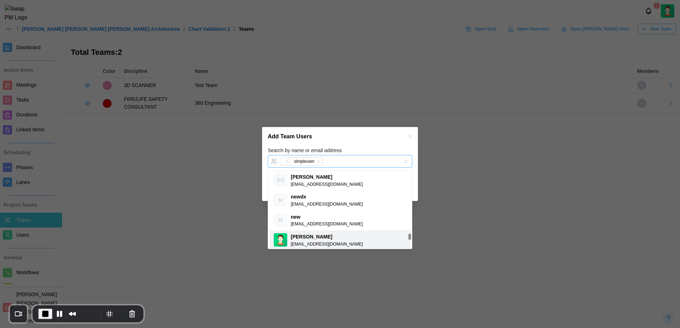
scroll to position [794, 0]
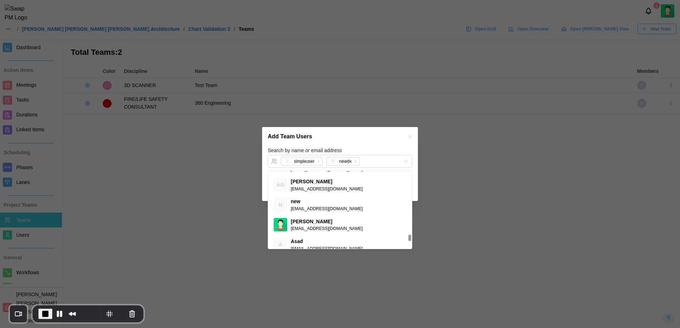
click at [357, 141] on div "Add Team Users" at bounding box center [340, 136] width 156 height 19
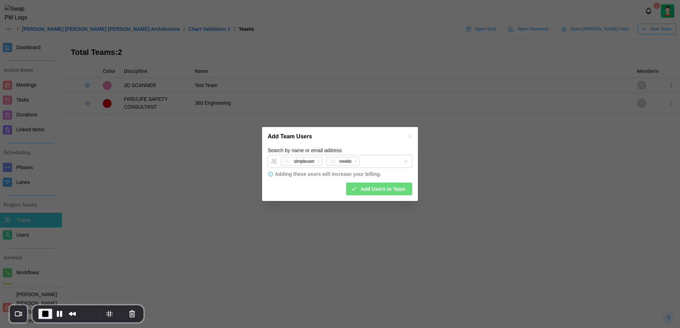
click at [387, 191] on span "Add Users to Team" at bounding box center [383, 189] width 45 height 12
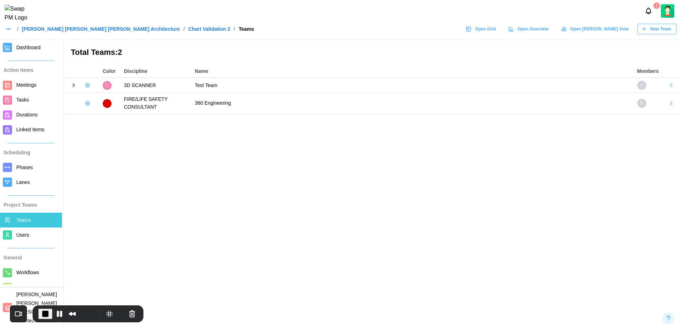
click at [74, 87] on icon at bounding box center [73, 85] width 6 height 6
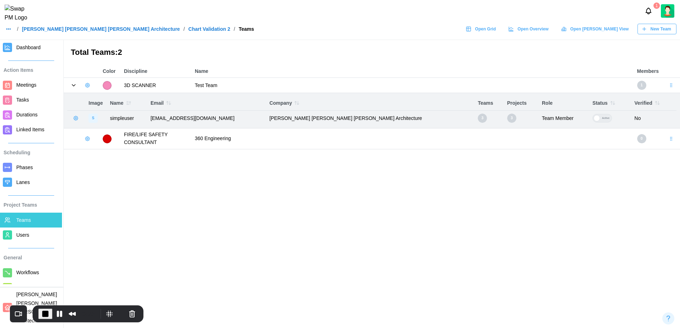
click at [86, 140] on icon "button" at bounding box center [87, 139] width 4 height 4
click at [99, 152] on div "Add User" at bounding box center [111, 154] width 26 height 6
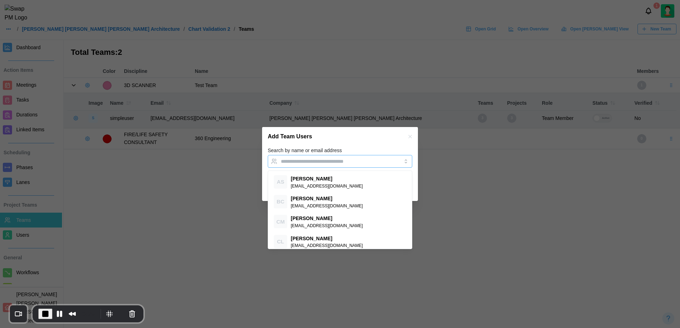
click at [319, 161] on input "Search by name or email address" at bounding box center [334, 162] width 106 height 6
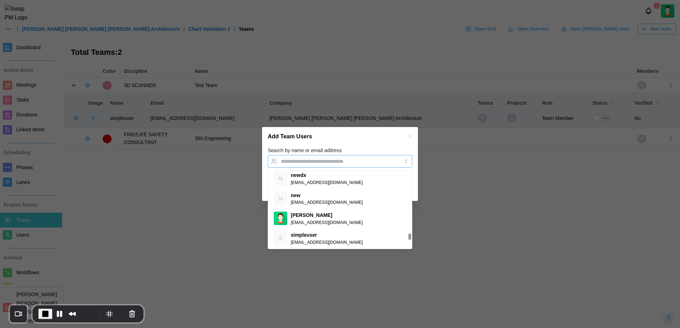
scroll to position [789, 0]
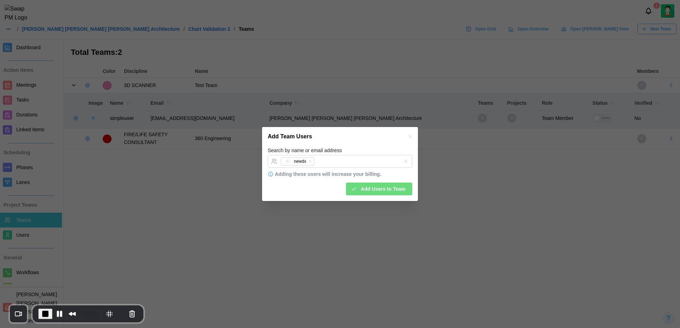
click at [358, 149] on div "Search by name or email address N newdx" at bounding box center [340, 157] width 144 height 22
click at [372, 191] on span "Add Users to Team" at bounding box center [383, 189] width 45 height 12
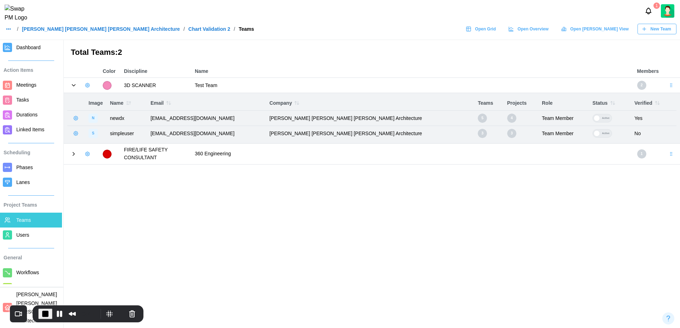
click at [75, 157] on div at bounding box center [81, 154] width 28 height 10
click at [75, 155] on icon at bounding box center [73, 154] width 6 height 6
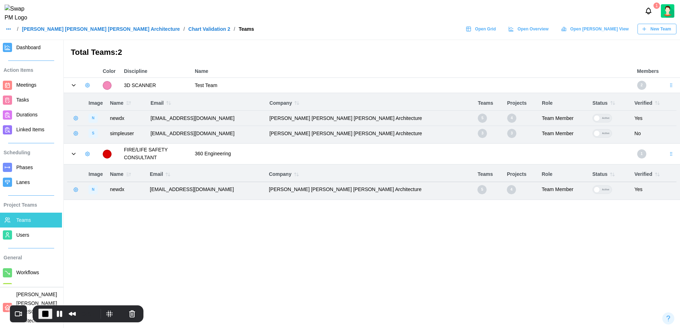
click at [664, 34] on span "New Team" at bounding box center [661, 29] width 21 height 10
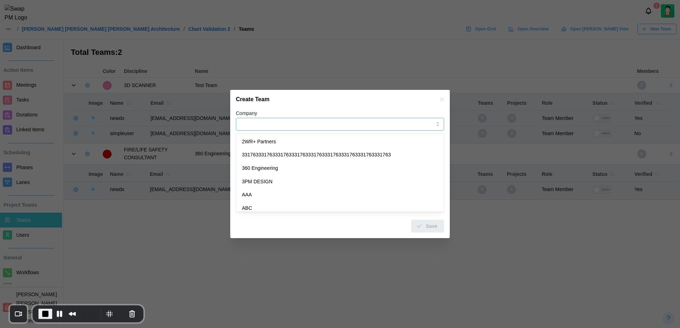
click at [267, 126] on input "Company" at bounding box center [340, 124] width 208 height 13
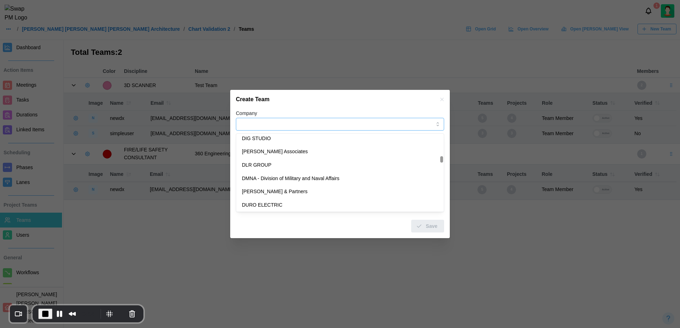
scroll to position [1411, 0]
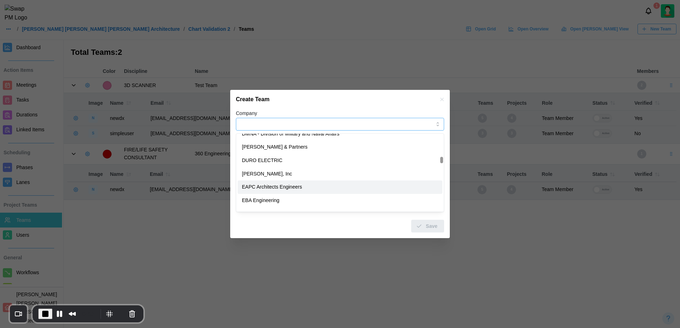
type input "**********"
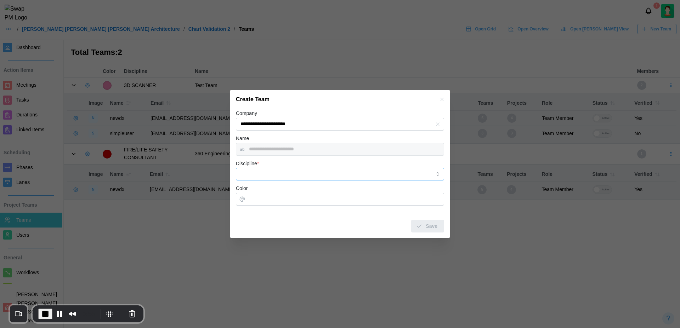
click at [274, 173] on input "Discipline *" at bounding box center [340, 174] width 208 height 13
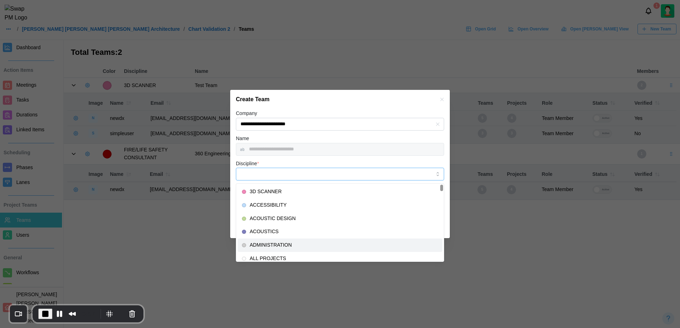
type input "**********"
type input "*******"
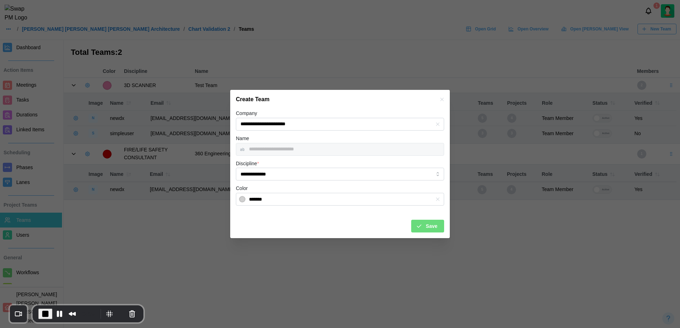
click at [430, 225] on span "Save" at bounding box center [432, 226] width 12 height 12
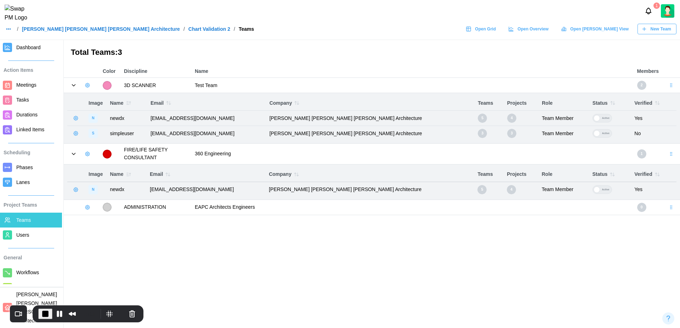
click at [86, 208] on icon "button" at bounding box center [88, 208] width 6 height 6
click at [103, 218] on button "Add User" at bounding box center [106, 221] width 45 height 13
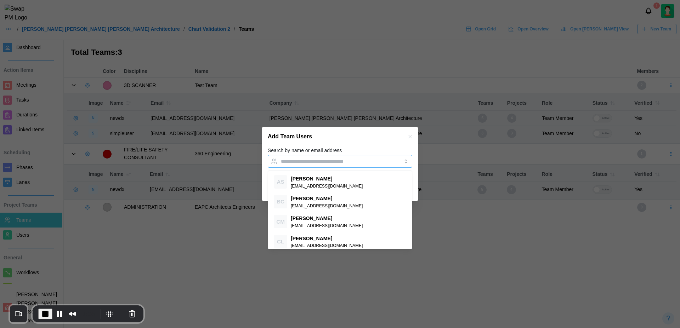
click at [350, 161] on input "Search by name or email address" at bounding box center [334, 162] width 106 height 6
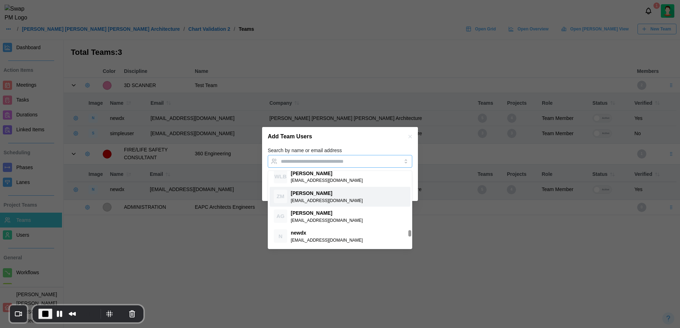
scroll to position [774, 0]
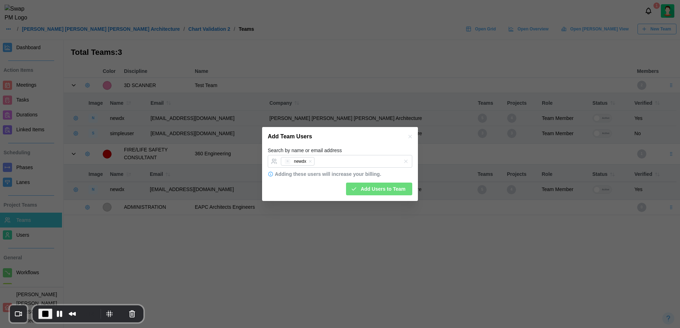
click at [374, 148] on div "Search by name or email address N newdx" at bounding box center [340, 157] width 144 height 22
click at [397, 191] on span "Add Users to Team" at bounding box center [383, 189] width 45 height 12
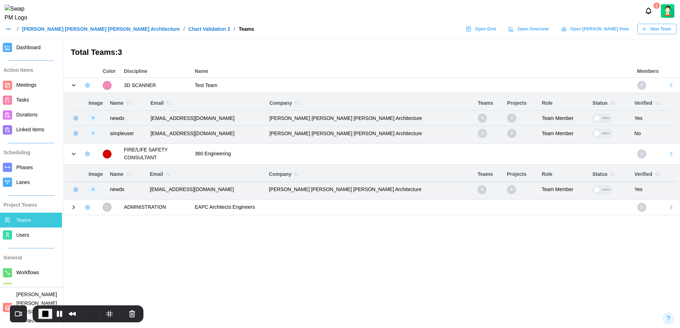
click at [71, 208] on icon at bounding box center [73, 207] width 6 height 6
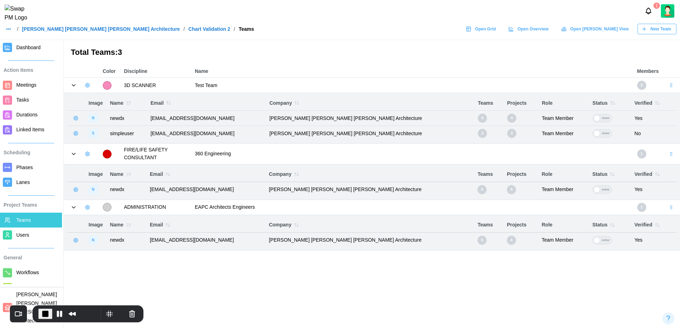
click at [87, 153] on icon "button" at bounding box center [87, 154] width 4 height 4
click at [107, 165] on button "Add User" at bounding box center [106, 168] width 45 height 13
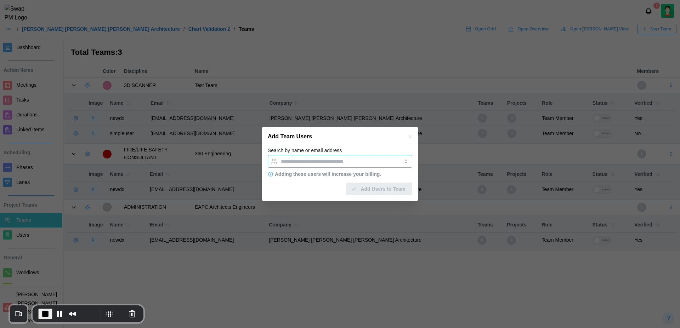
click at [308, 161] on input "Search by name or email address" at bounding box center [334, 162] width 106 height 6
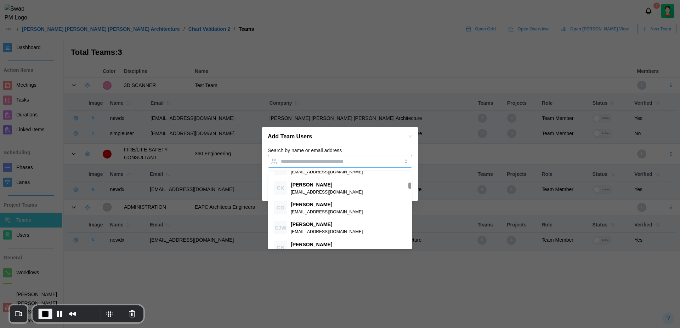
scroll to position [154, 0]
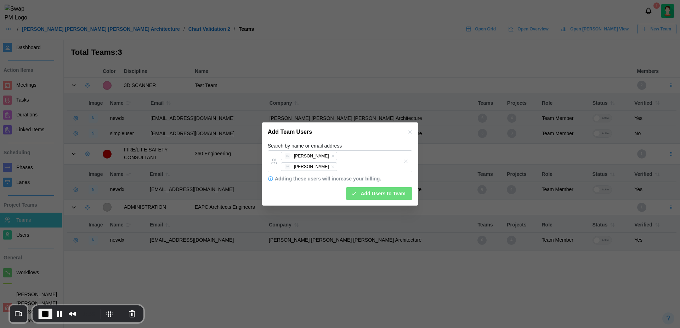
click at [363, 149] on div "Search by name or email address CB [PERSON_NAME] [PERSON_NAME]" at bounding box center [340, 157] width 144 height 31
click at [382, 188] on span "Add Users to Team" at bounding box center [383, 194] width 45 height 12
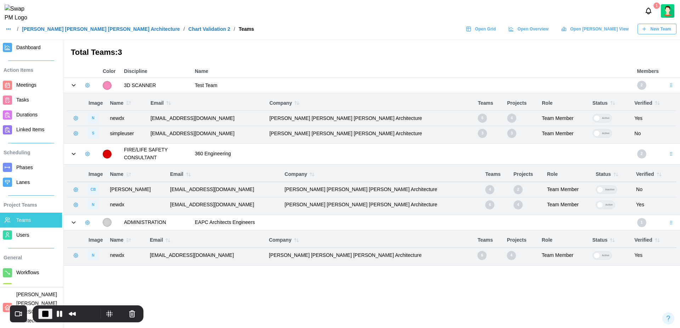
click at [85, 222] on icon "button" at bounding box center [87, 223] width 4 height 4
click at [102, 239] on div "Add User" at bounding box center [111, 237] width 26 height 6
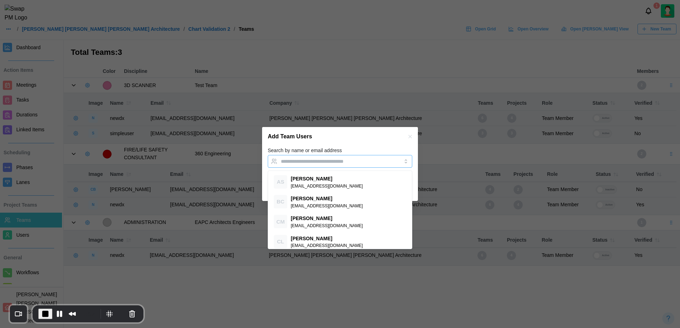
click at [303, 159] on input "Search by name or email address" at bounding box center [334, 162] width 106 height 6
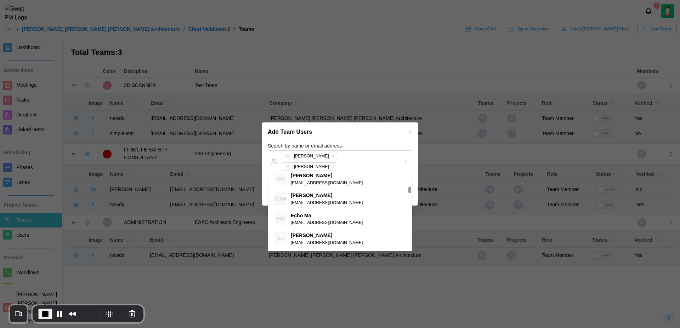
click at [364, 136] on div "Add Team Users" at bounding box center [340, 132] width 156 height 19
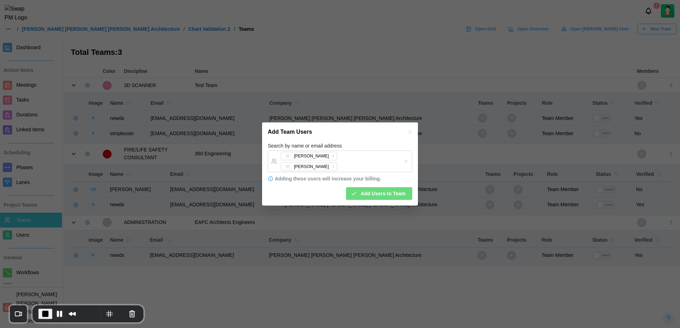
click at [390, 188] on span "Add Users to Team" at bounding box center [383, 194] width 45 height 12
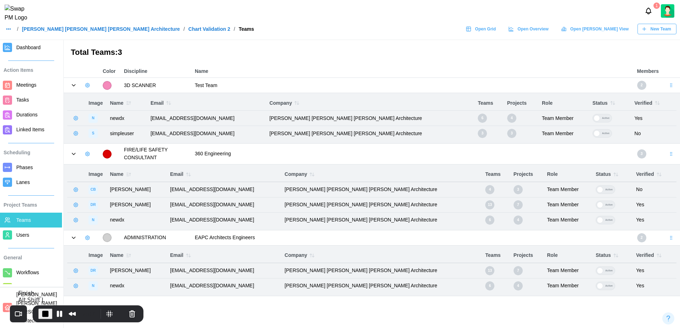
click at [43, 313] on span "End Recording" at bounding box center [45, 314] width 8 height 8
